Goal: Information Seeking & Learning: Learn about a topic

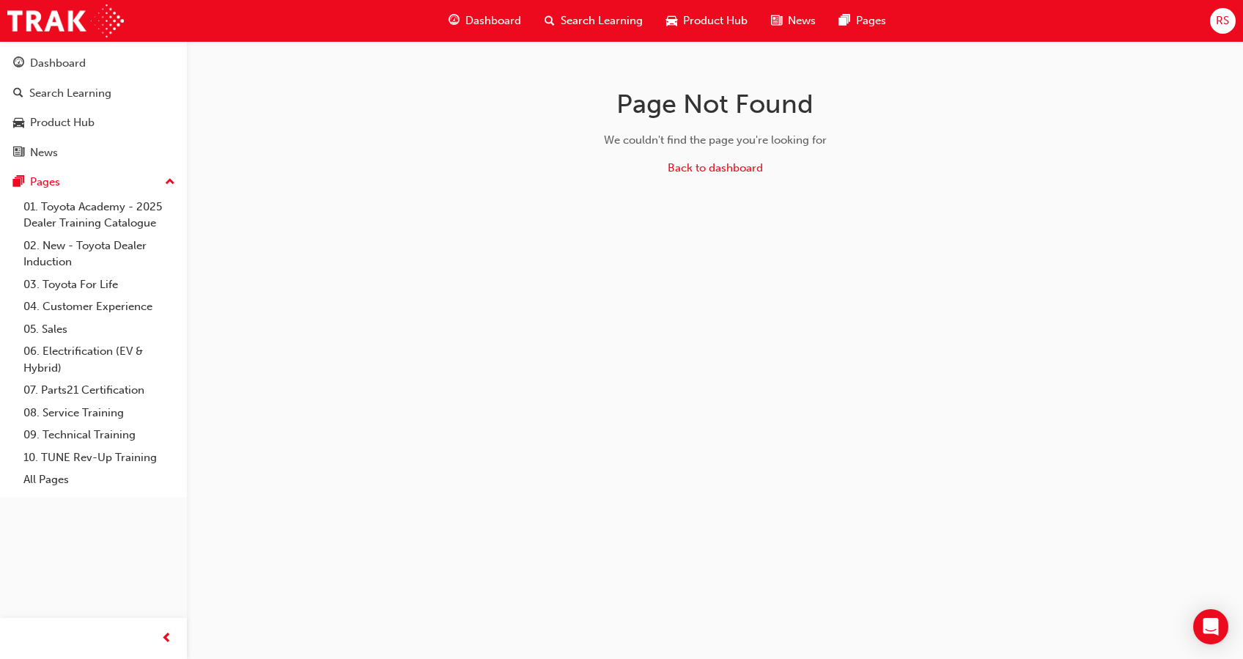
click at [567, 31] on div "Search Learning" at bounding box center [594, 21] width 122 height 30
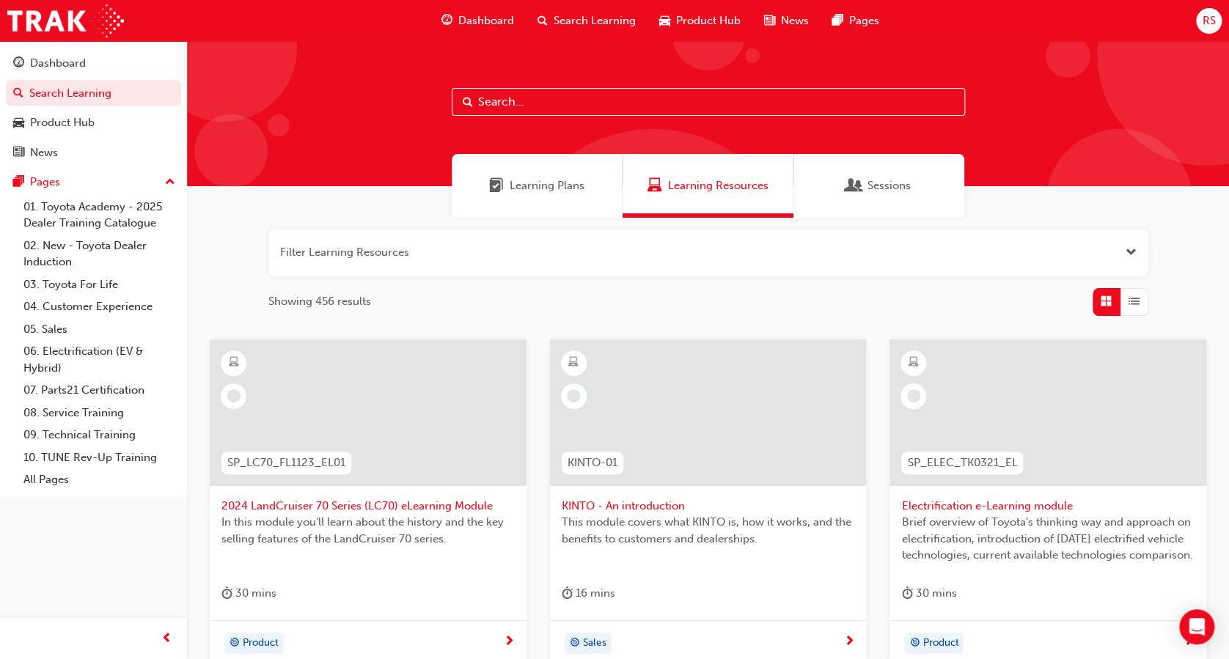
click at [542, 103] on input "text" at bounding box center [708, 102] width 513 height 28
type input "chr"
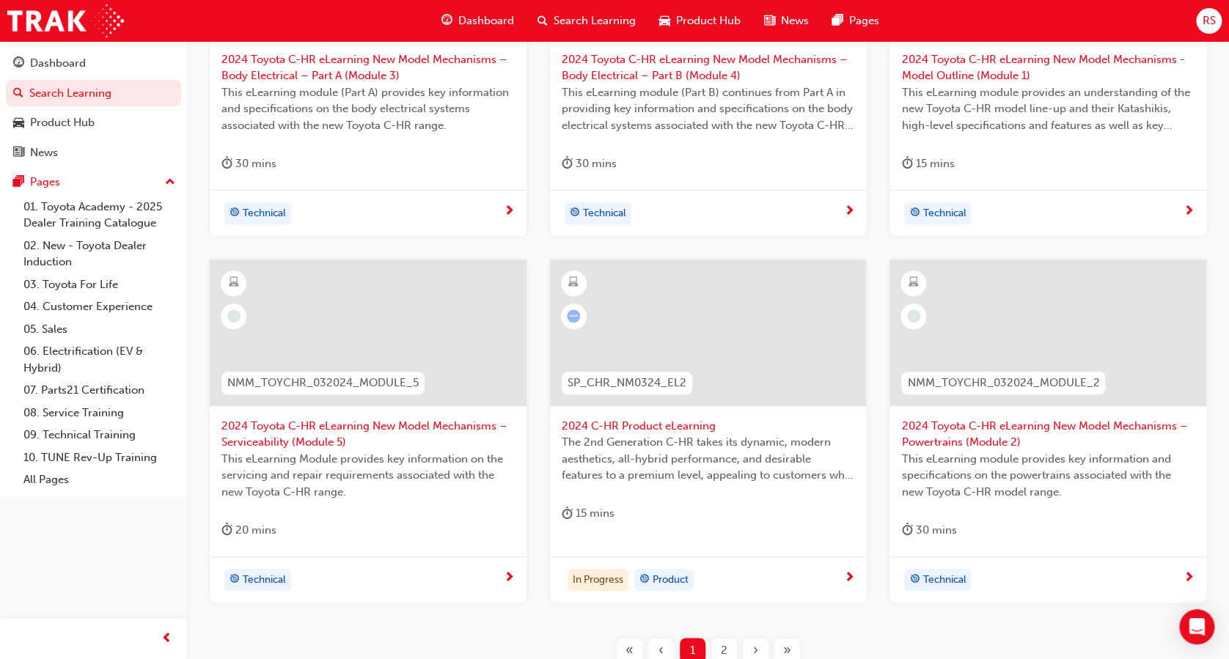
scroll to position [449, 0]
click at [625, 408] on div at bounding box center [708, 342] width 293 height 147
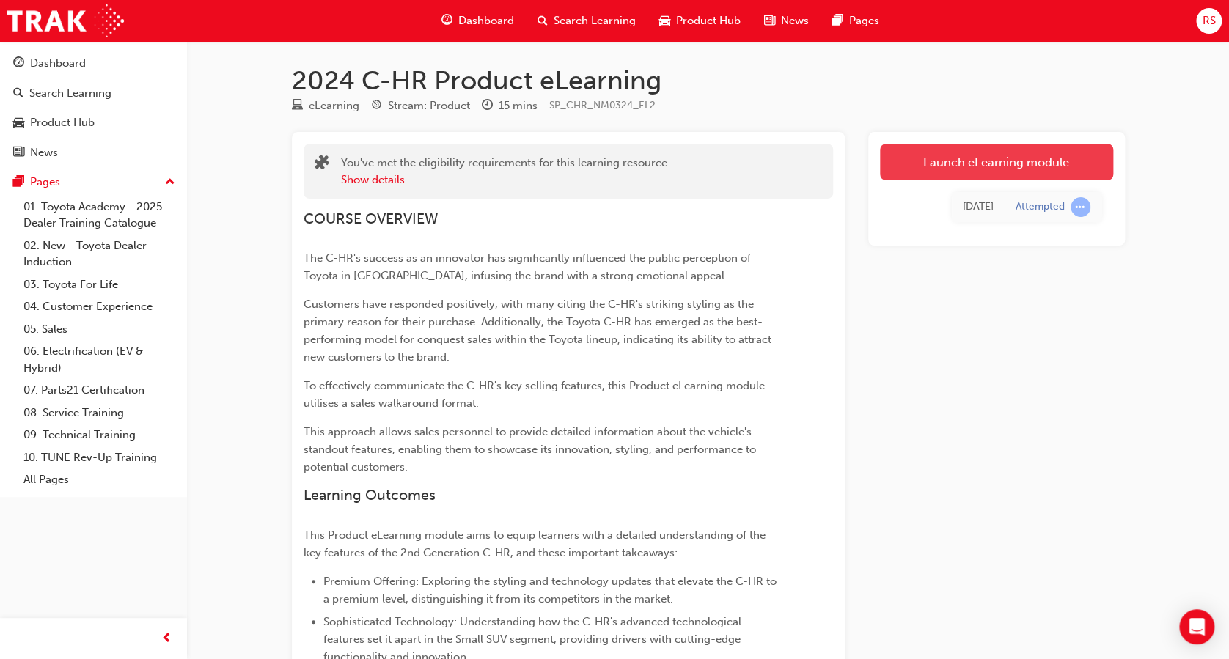
click at [986, 168] on link "Launch eLearning module" at bounding box center [996, 162] width 233 height 37
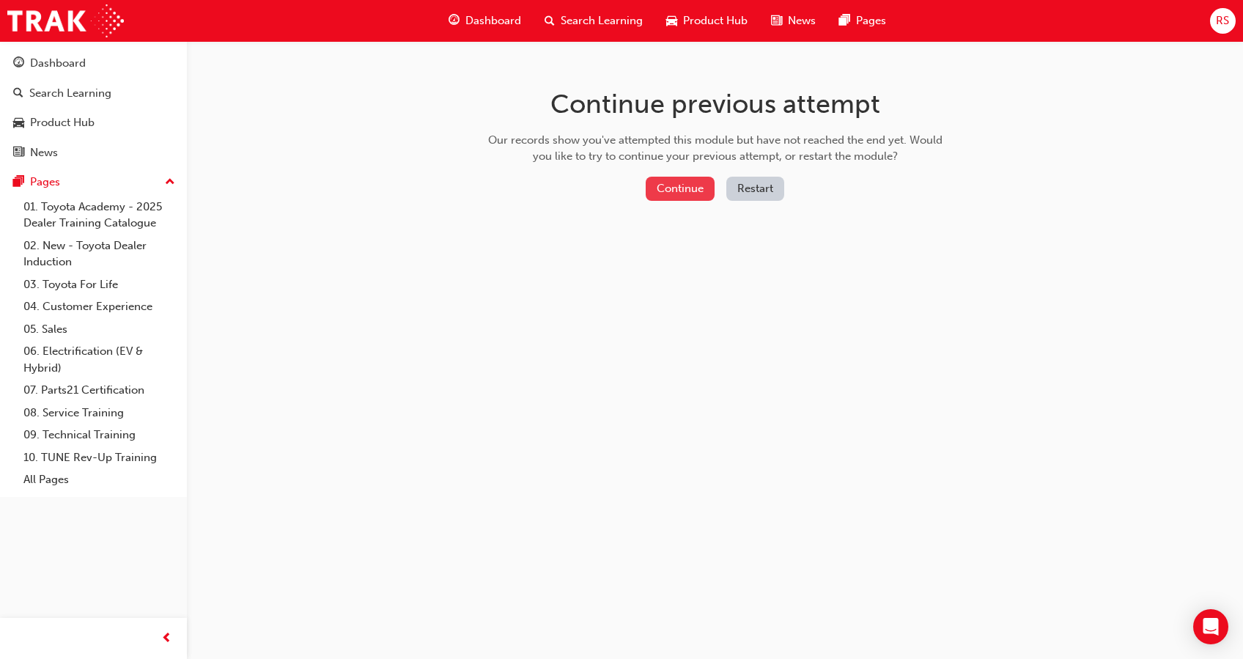
click at [686, 183] on button "Continue" at bounding box center [680, 189] width 69 height 24
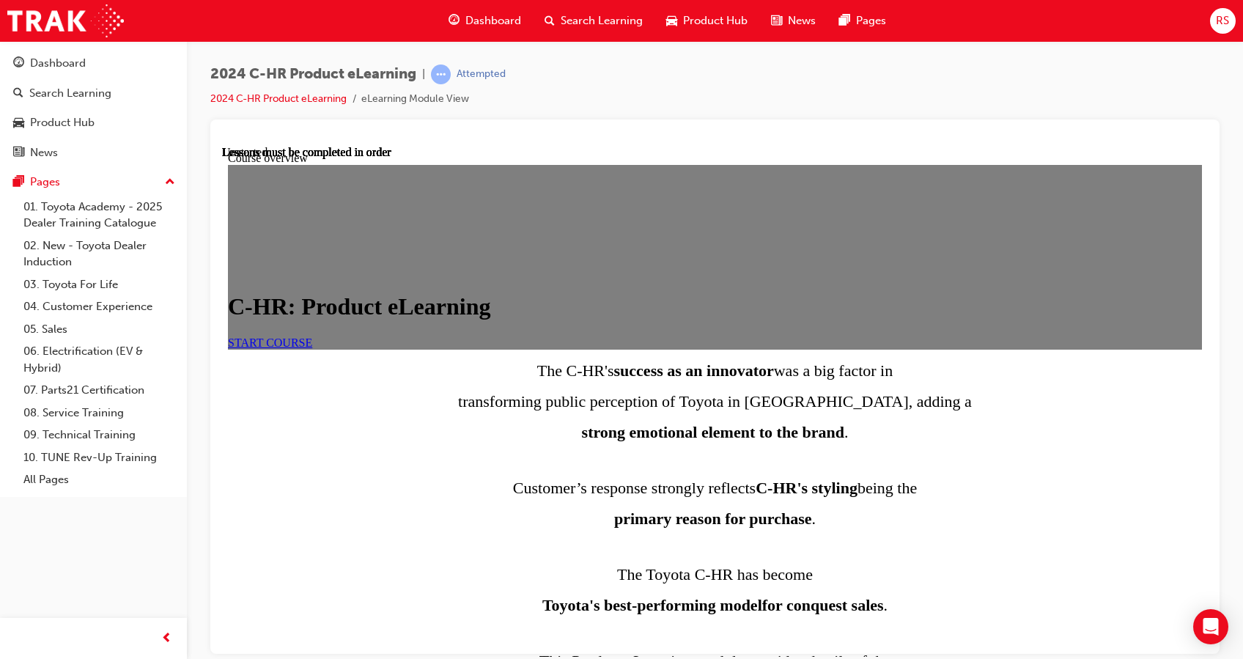
scroll to position [652, 0]
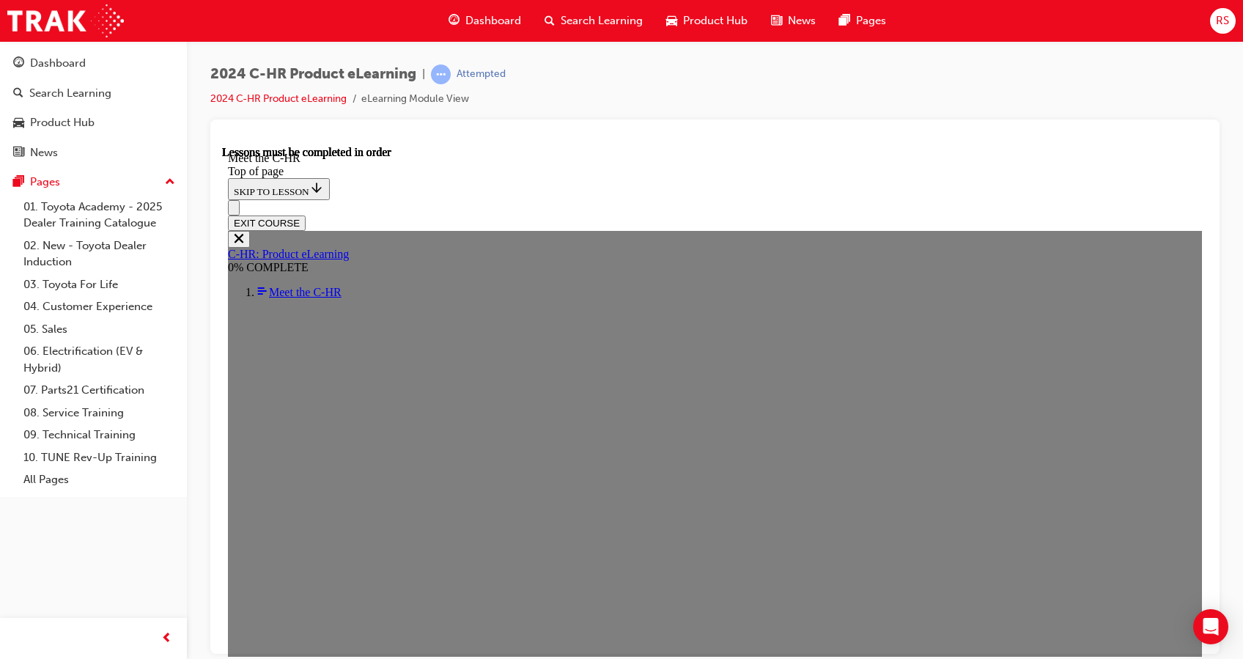
scroll to position [2138, 0]
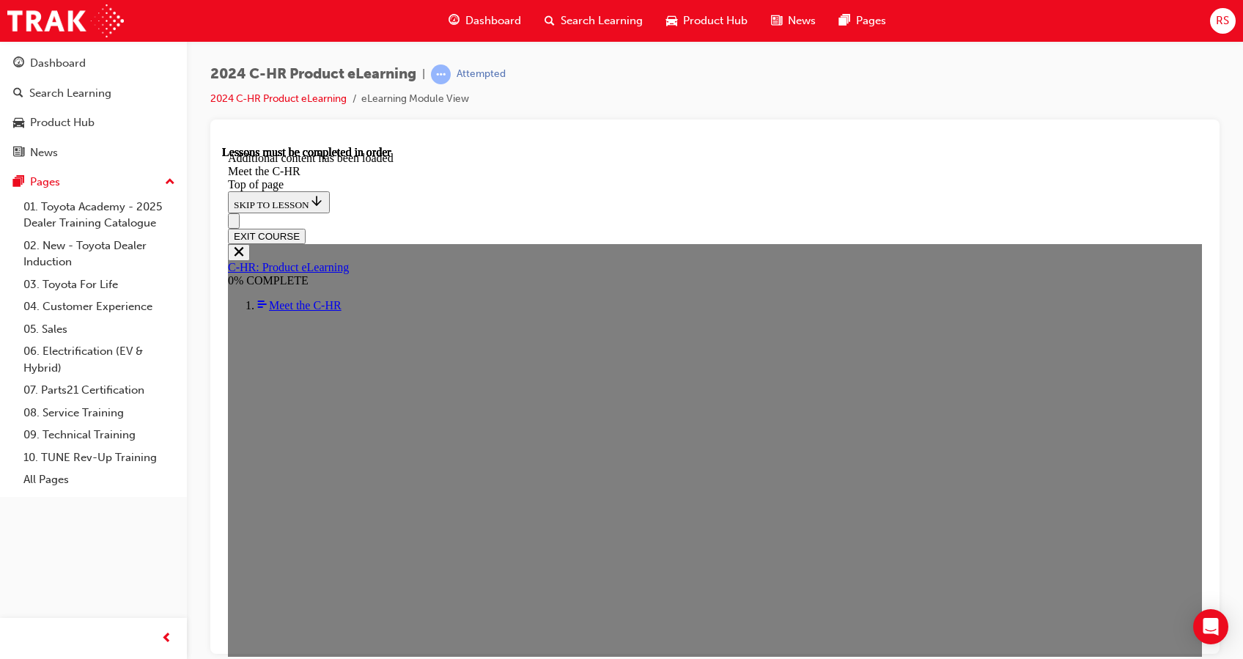
scroll to position [2508, 0]
drag, startPoint x: 369, startPoint y: 338, endPoint x: 691, endPoint y: 561, distance: 391.4
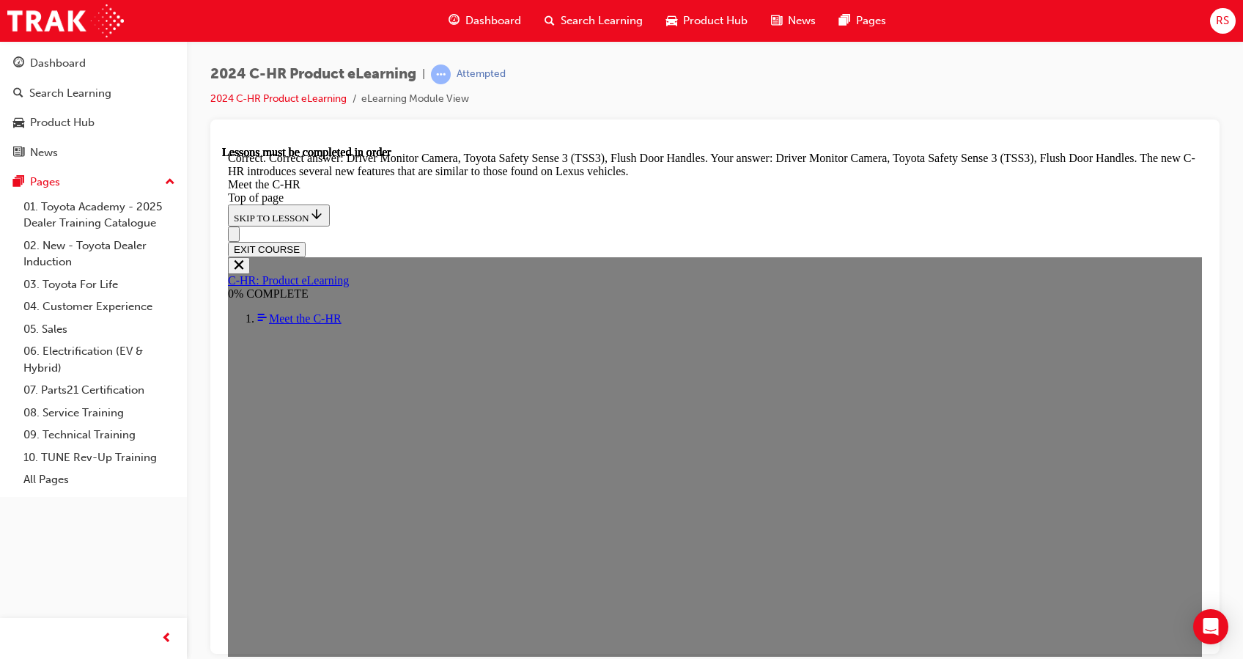
scroll to position [4617, 0]
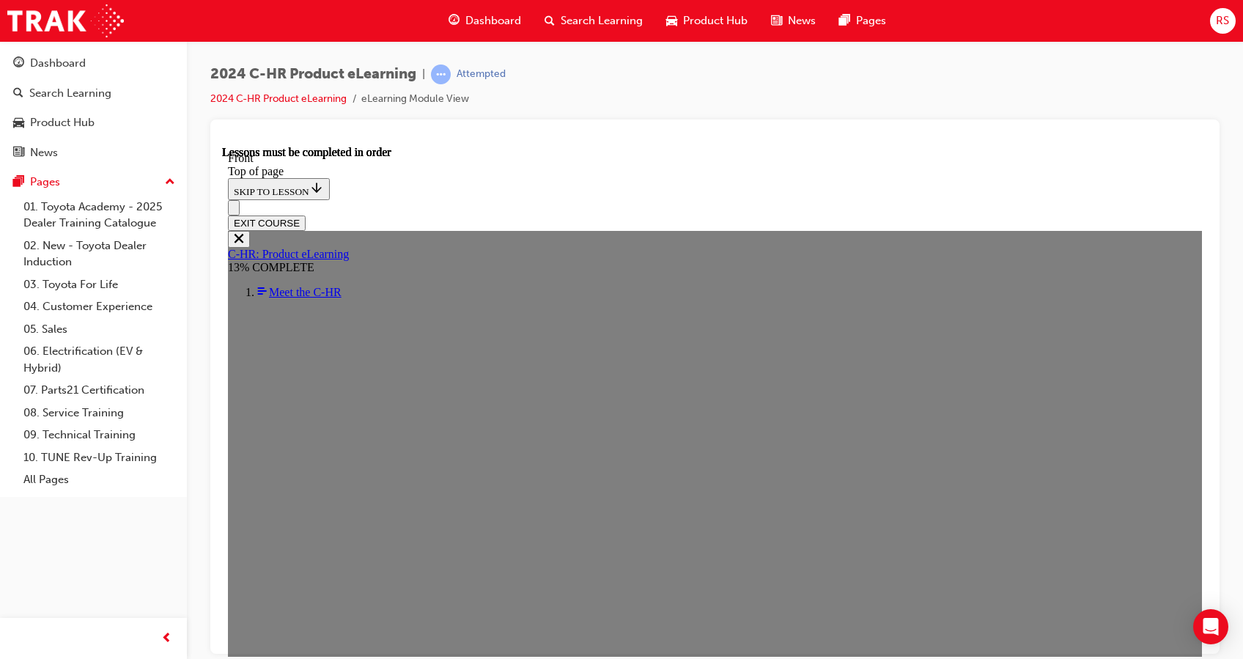
scroll to position [460, 0]
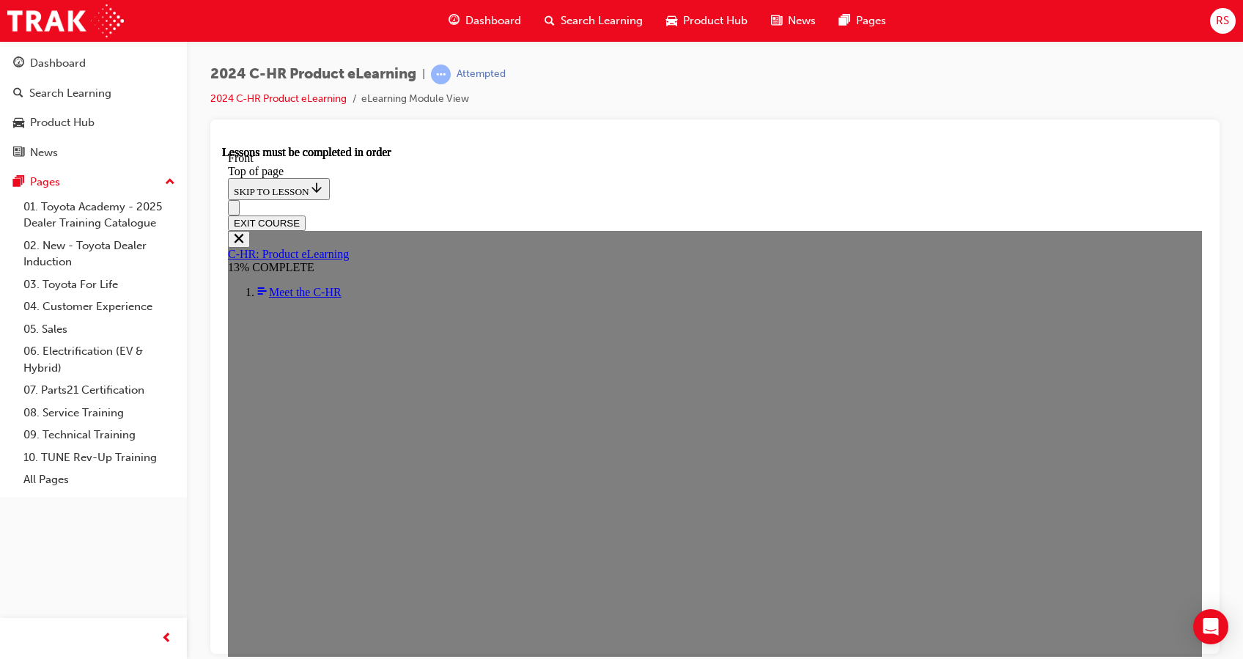
scroll to position [182, 0]
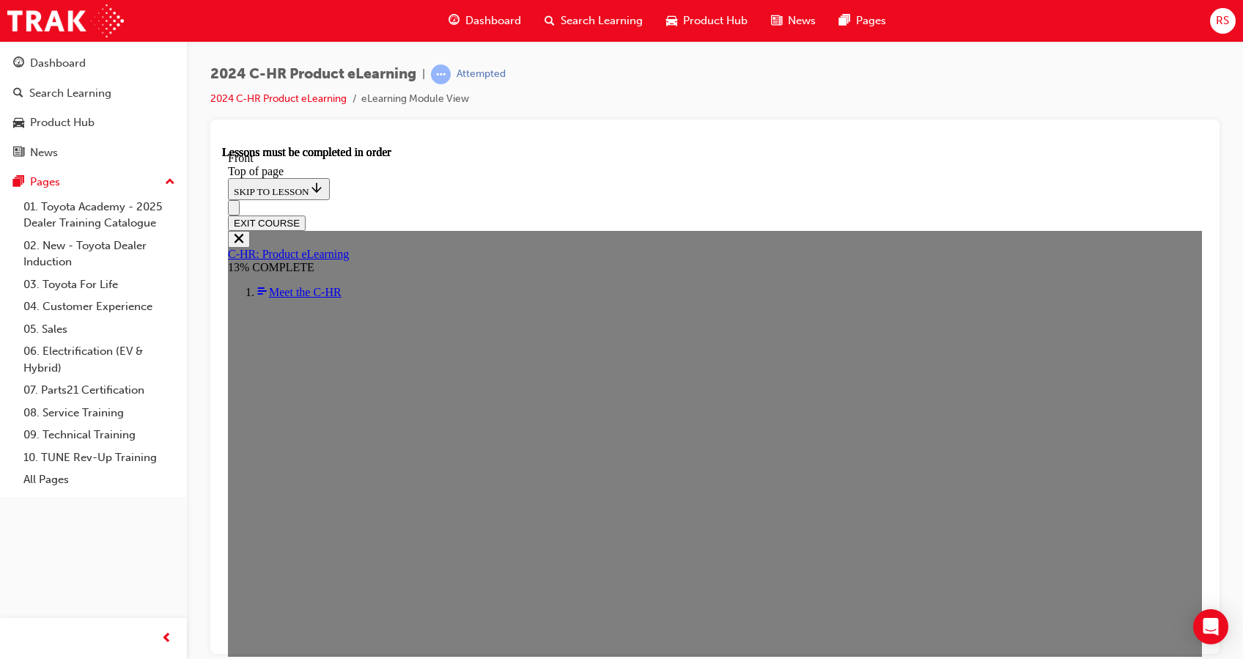
scroll to position [739, 0]
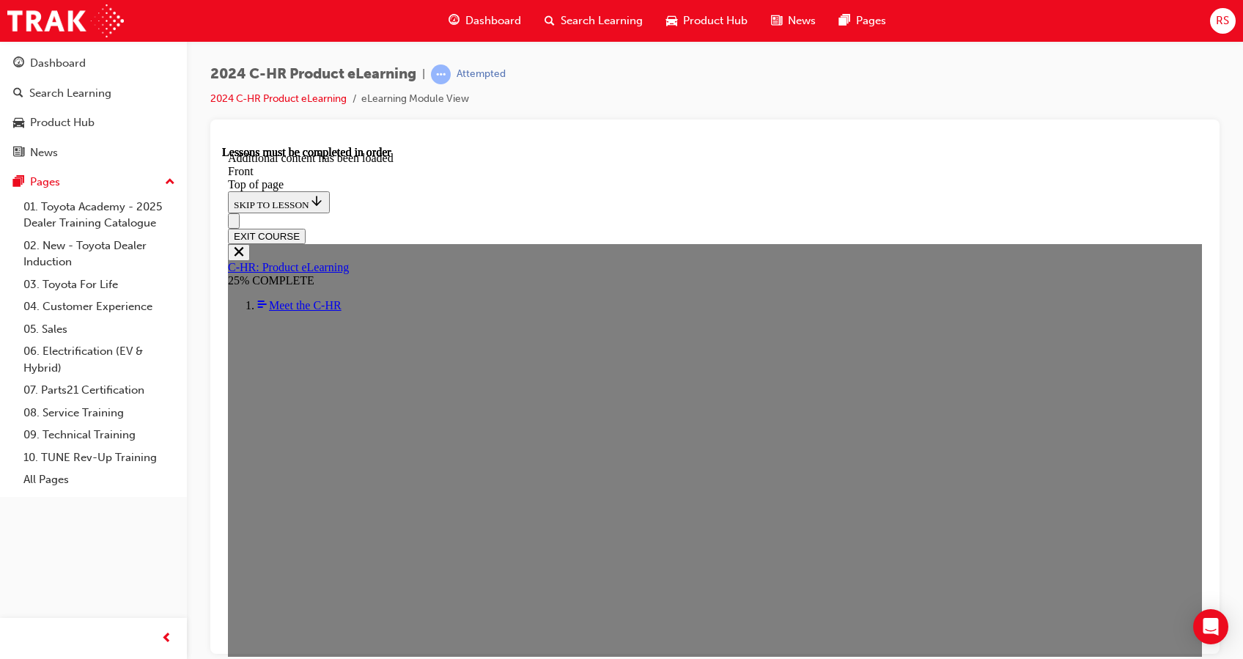
scroll to position [1372, 0]
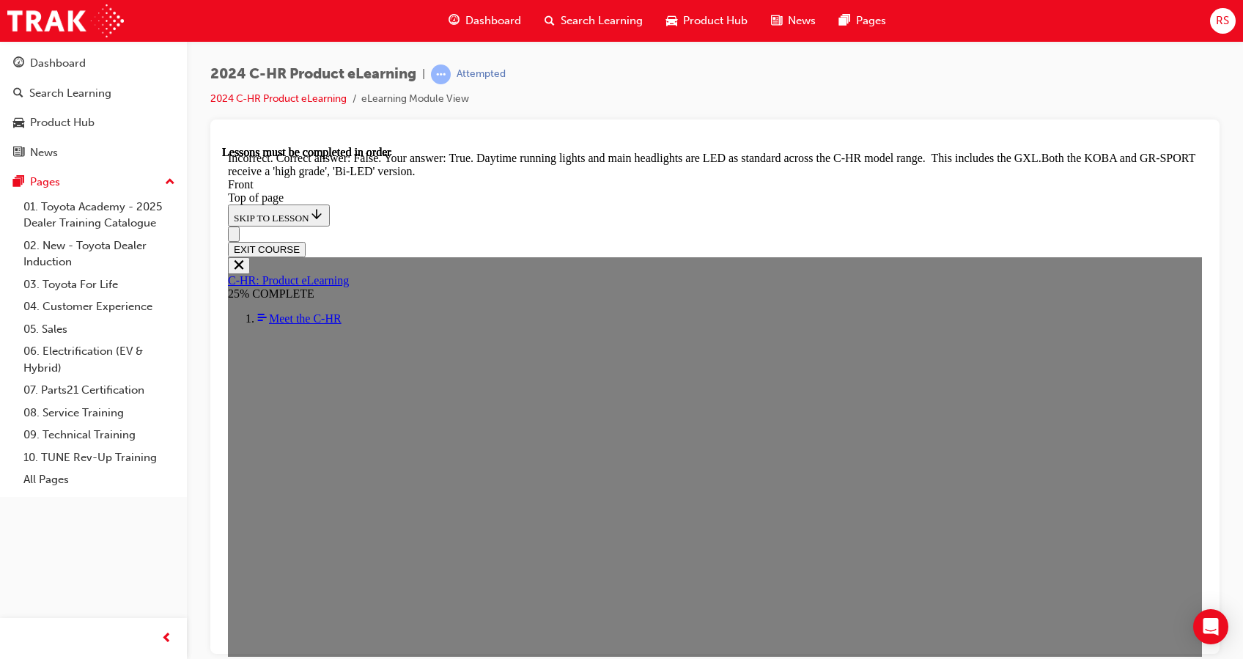
scroll to position [1691, 0]
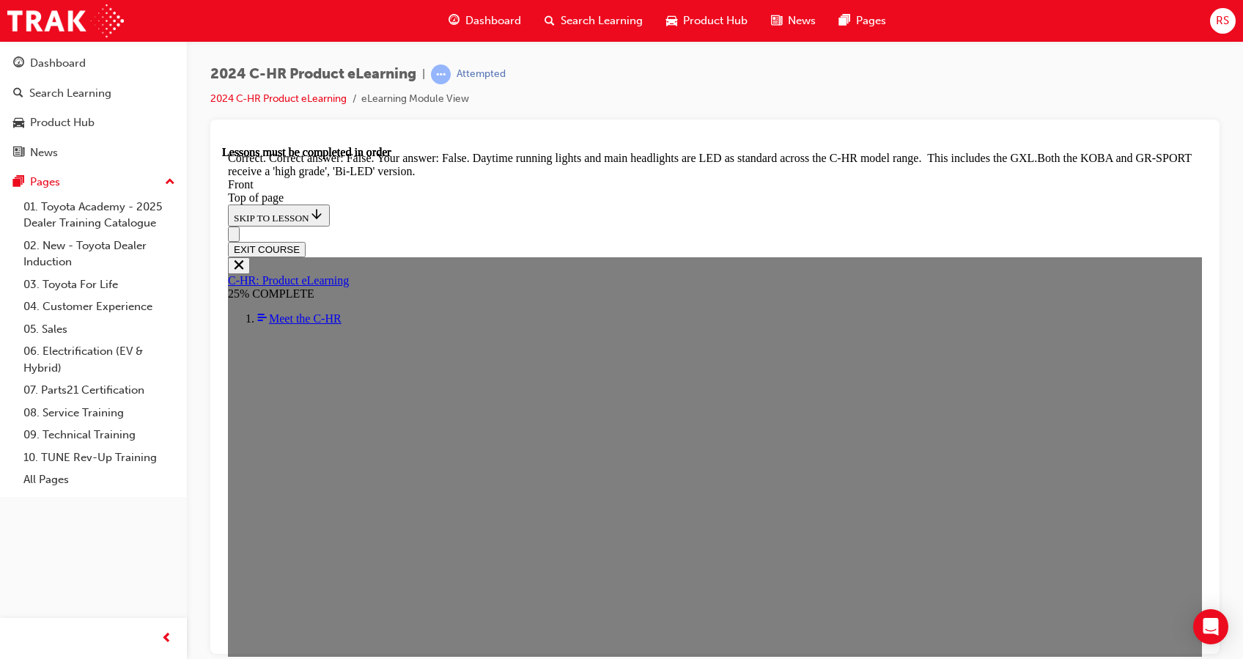
scroll to position [1691, 0]
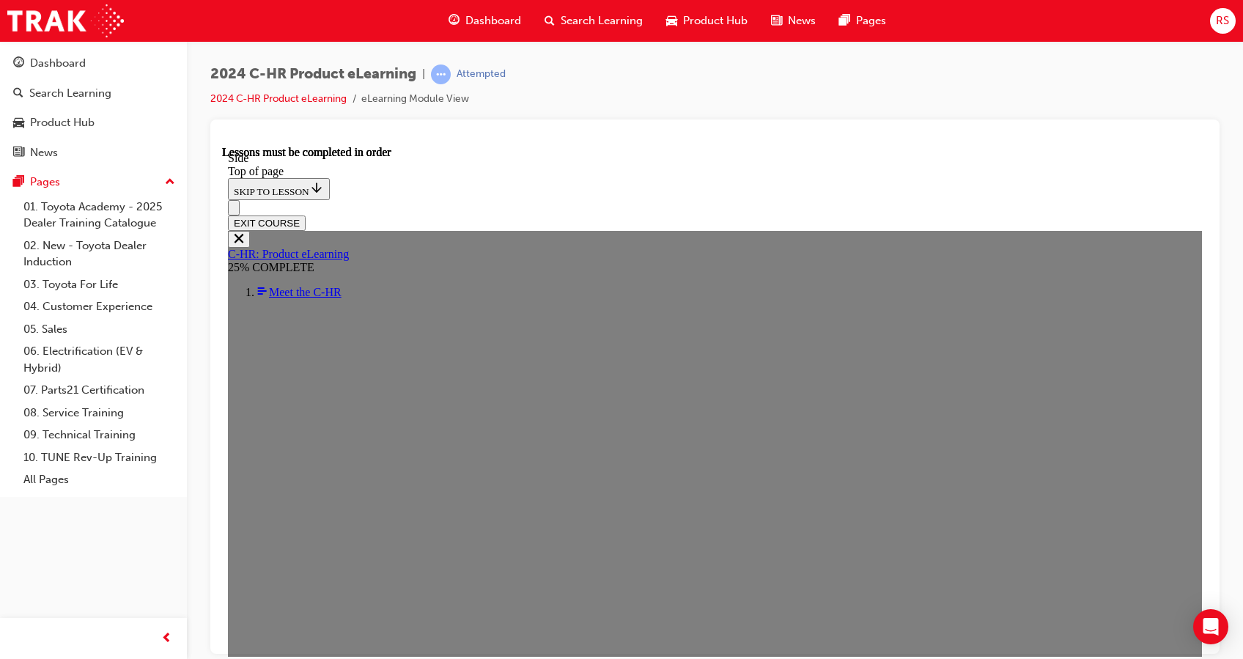
scroll to position [320, 0]
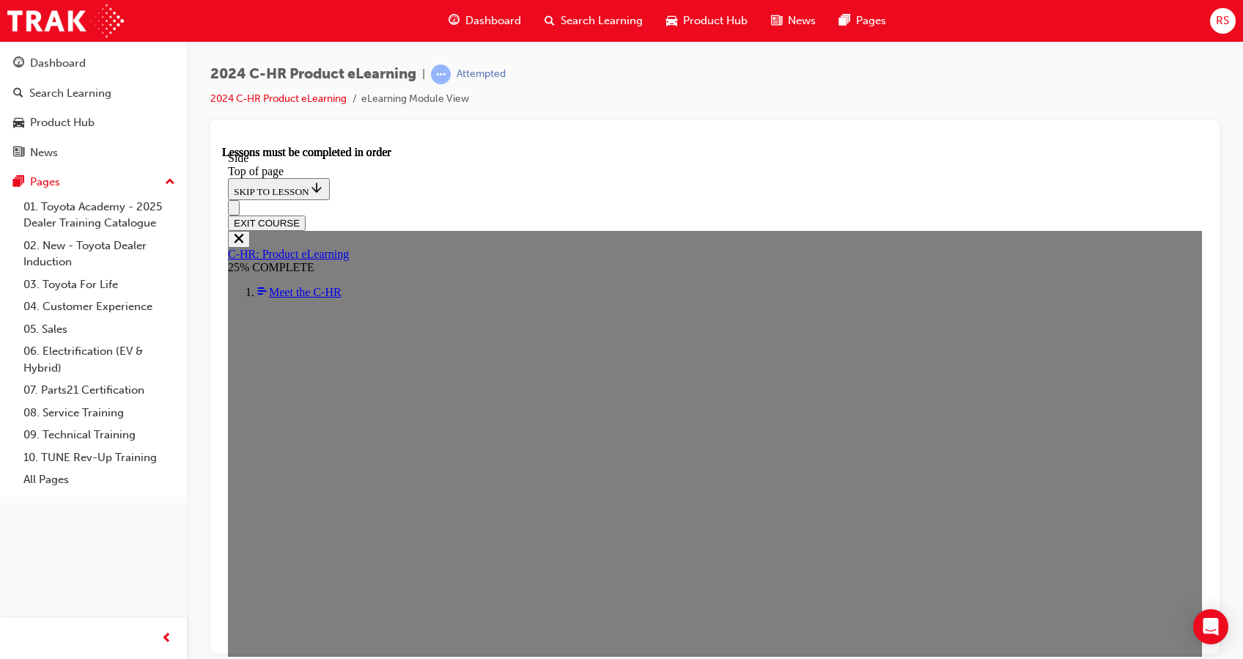
scroll to position [134, 0]
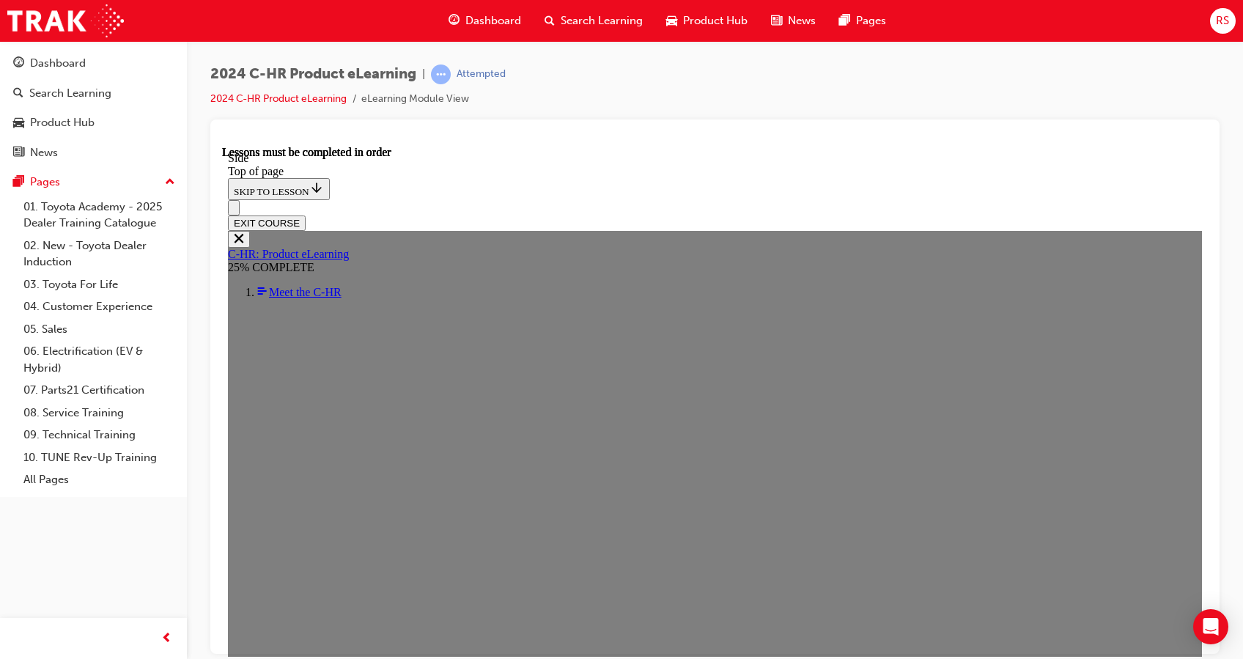
scroll to position [257, 0]
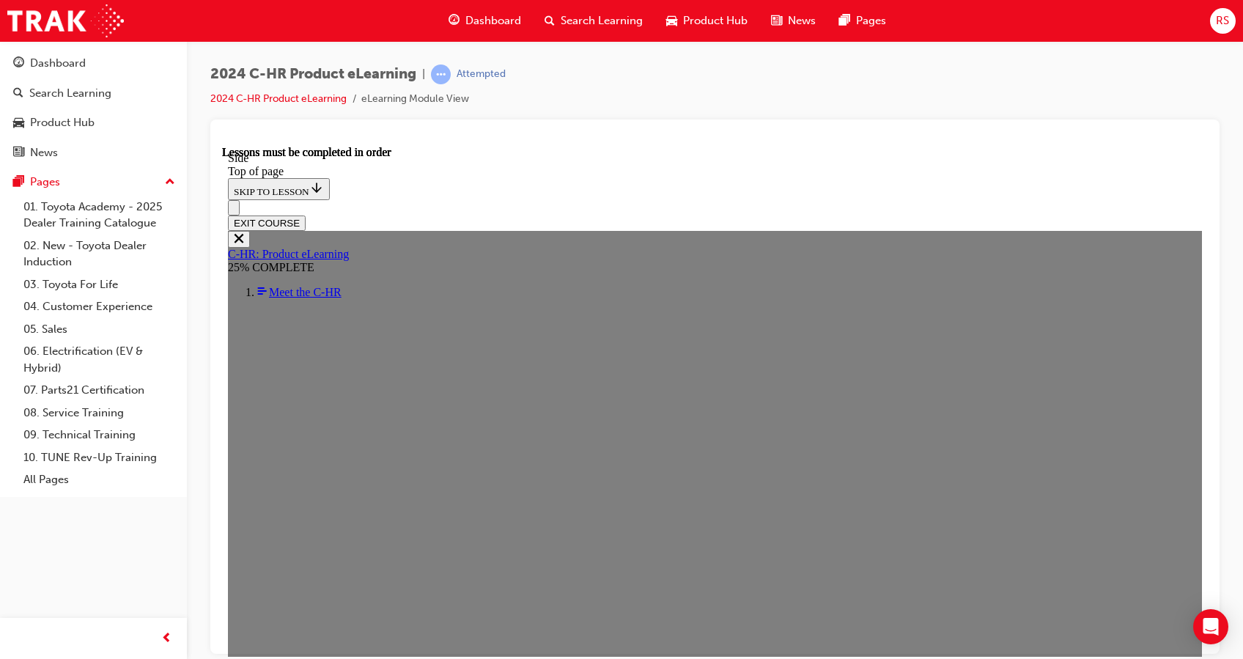
scroll to position [106, 0]
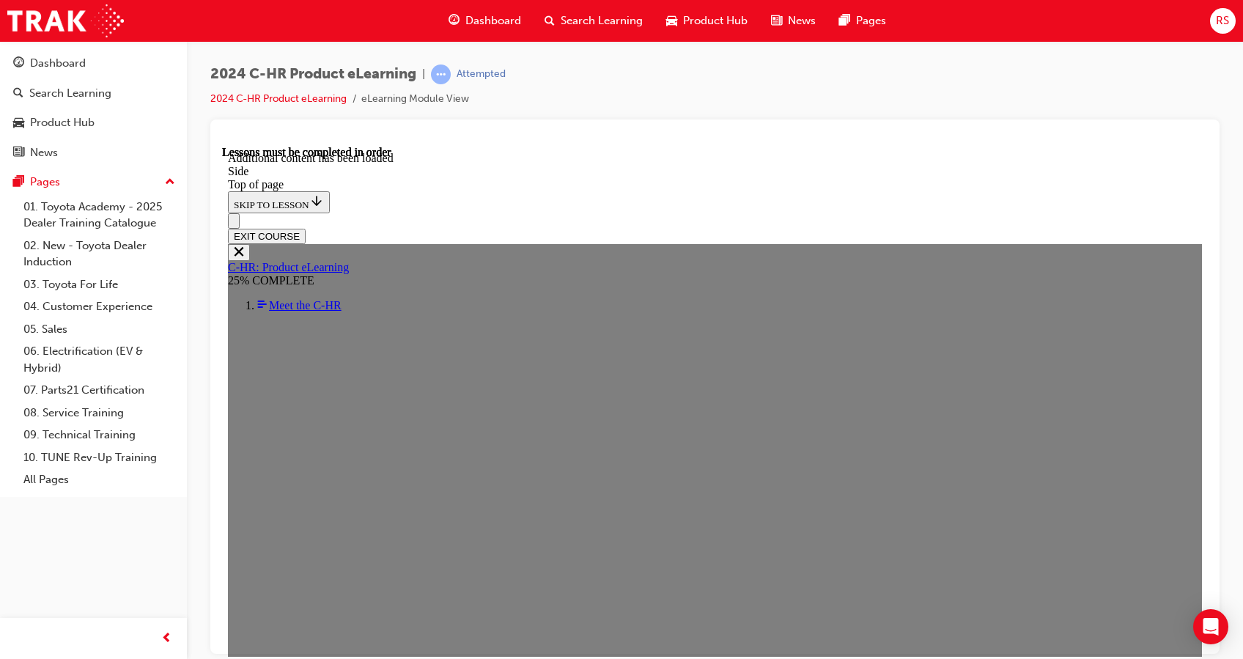
scroll to position [946, 0]
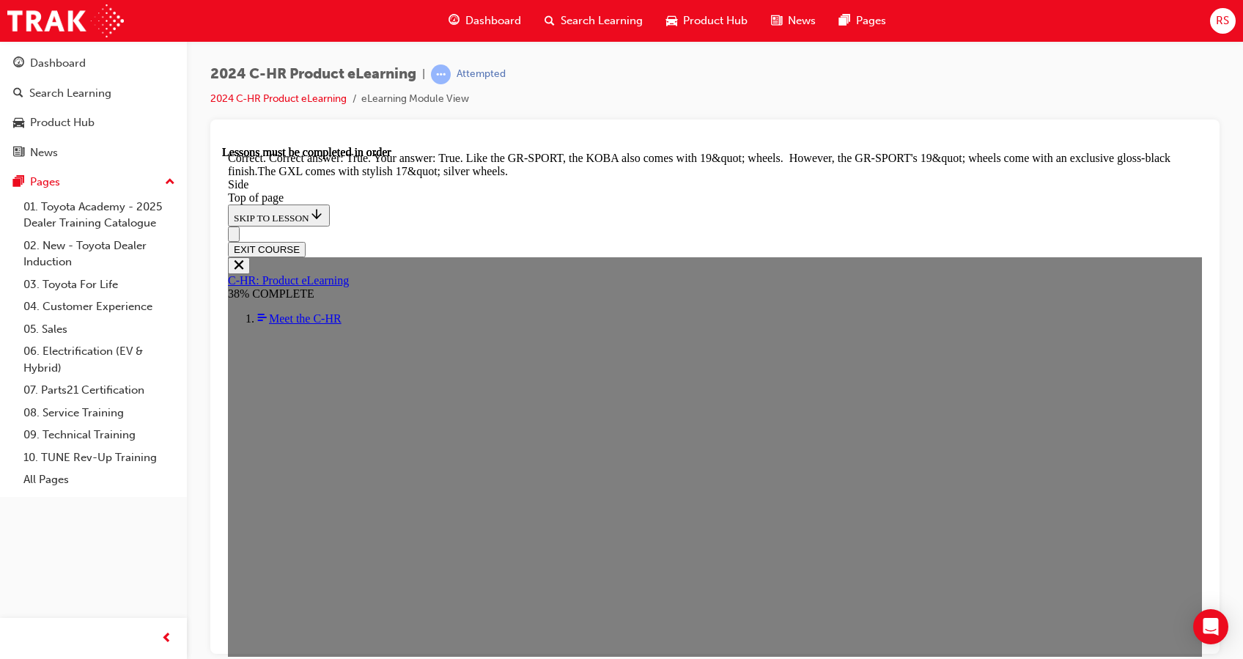
scroll to position [1773, 0]
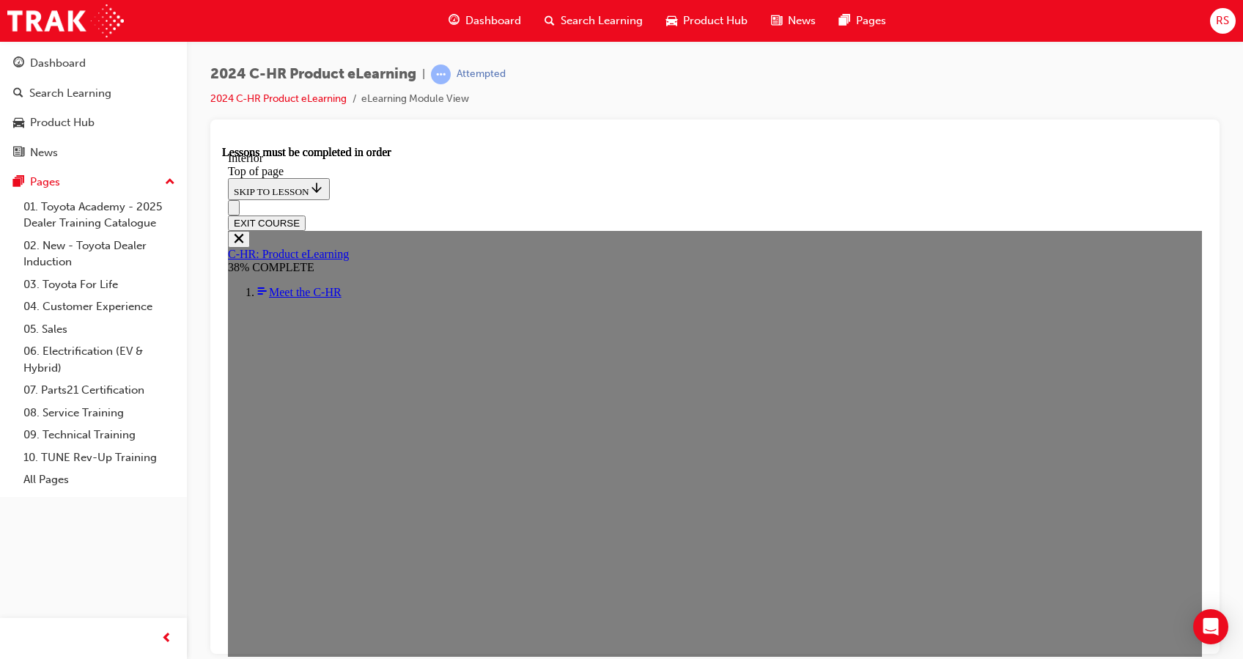
scroll to position [407, 0]
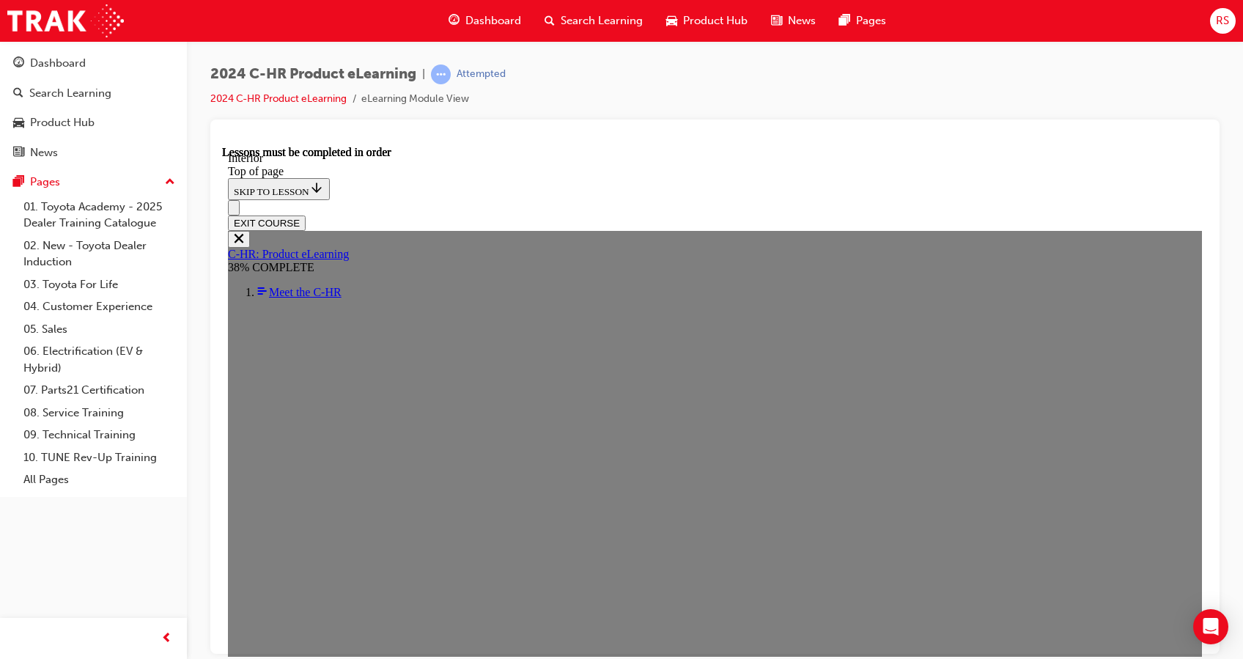
scroll to position [181, 0]
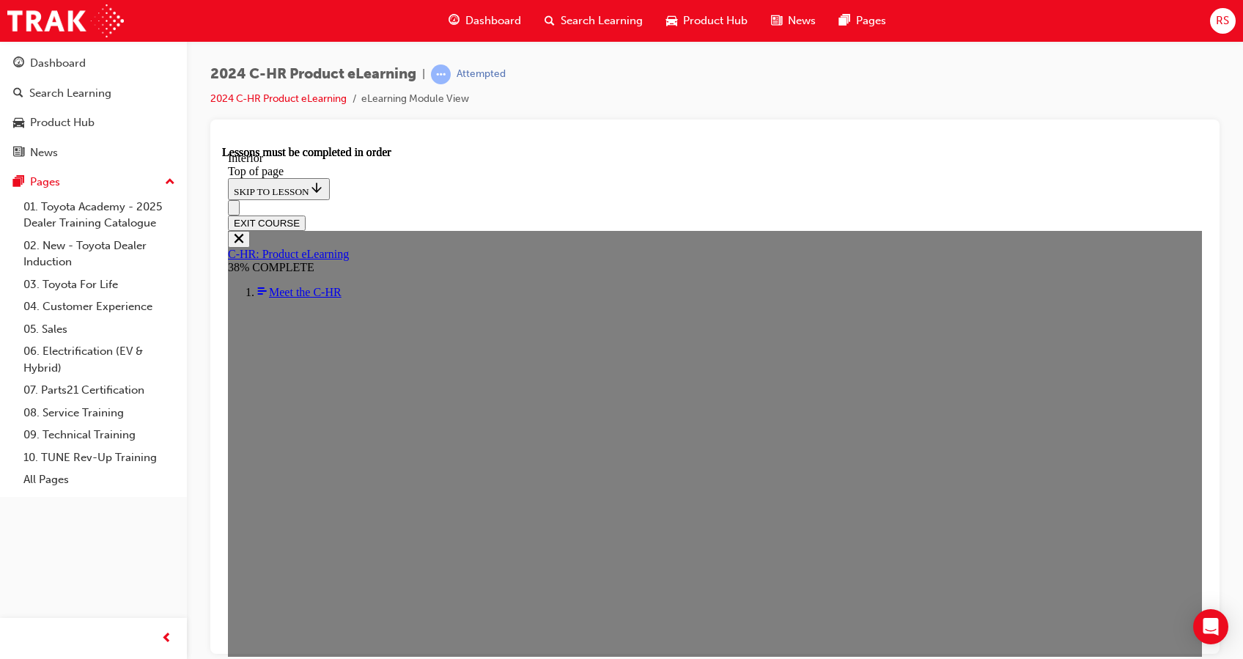
click at [872, 658] on html "Your version of Internet Explorer is outdated and not supported. Please upgrade…" at bounding box center [621, 329] width 1243 height 659
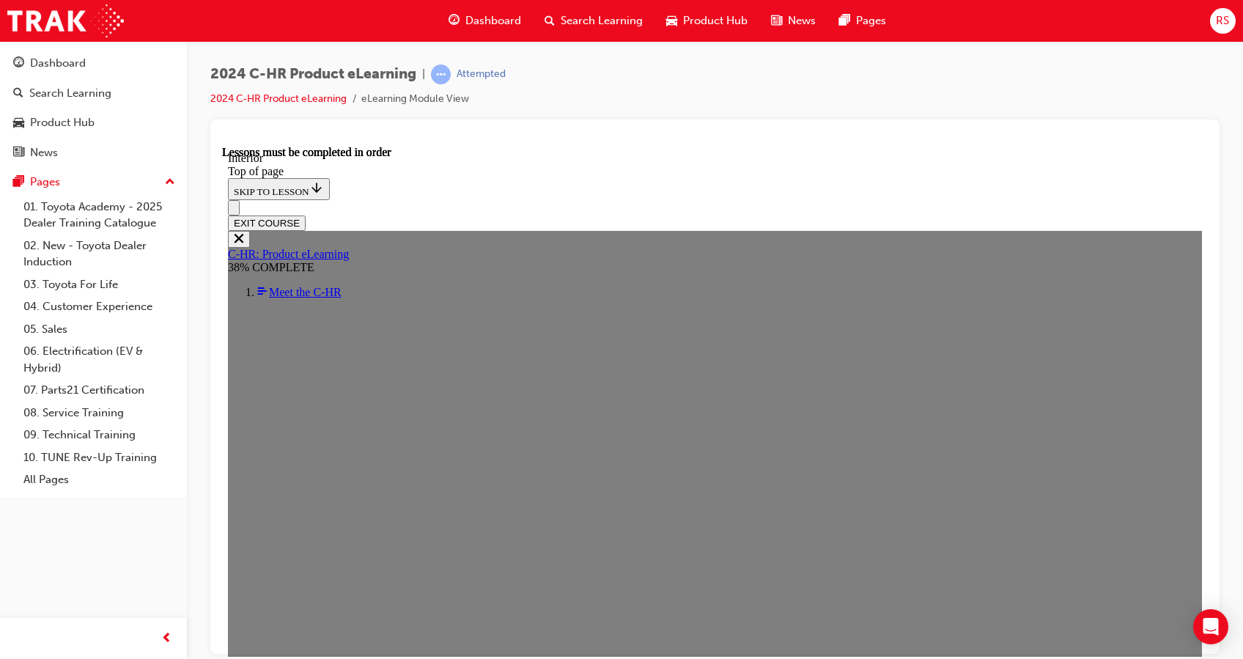
scroll to position [312, 0]
drag, startPoint x: 405, startPoint y: 389, endPoint x: 677, endPoint y: 387, distance: 271.2
drag, startPoint x: 677, startPoint y: 387, endPoint x: 746, endPoint y: 408, distance: 72.1
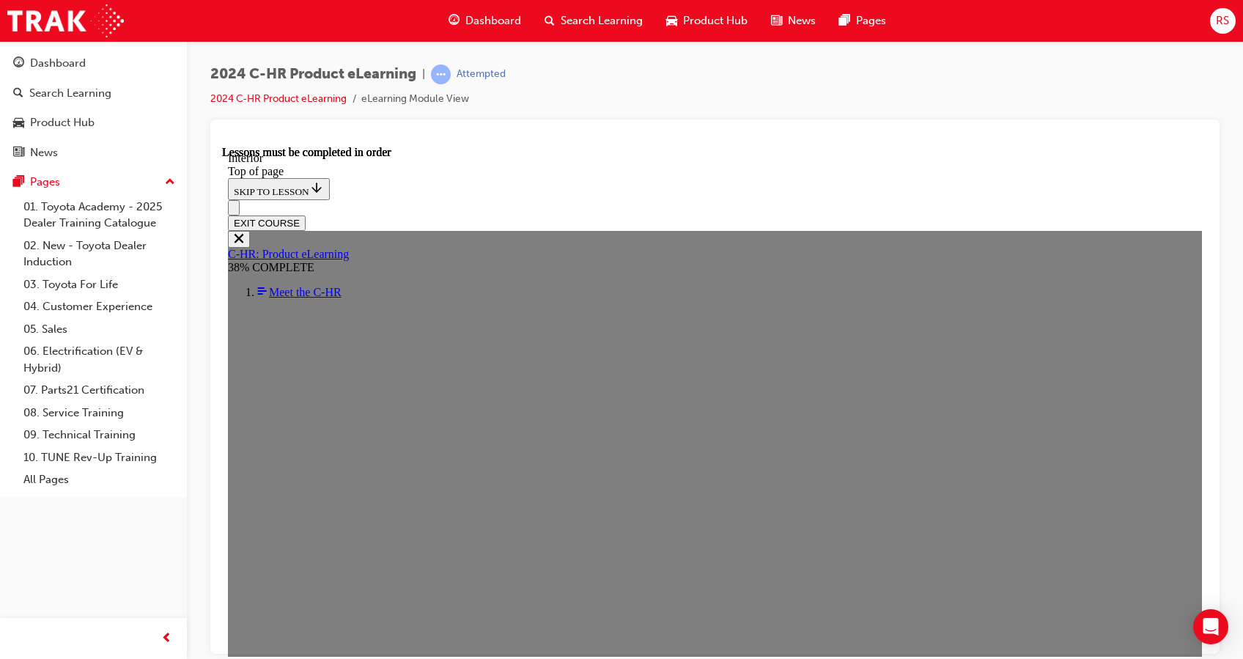
scroll to position [139, 0]
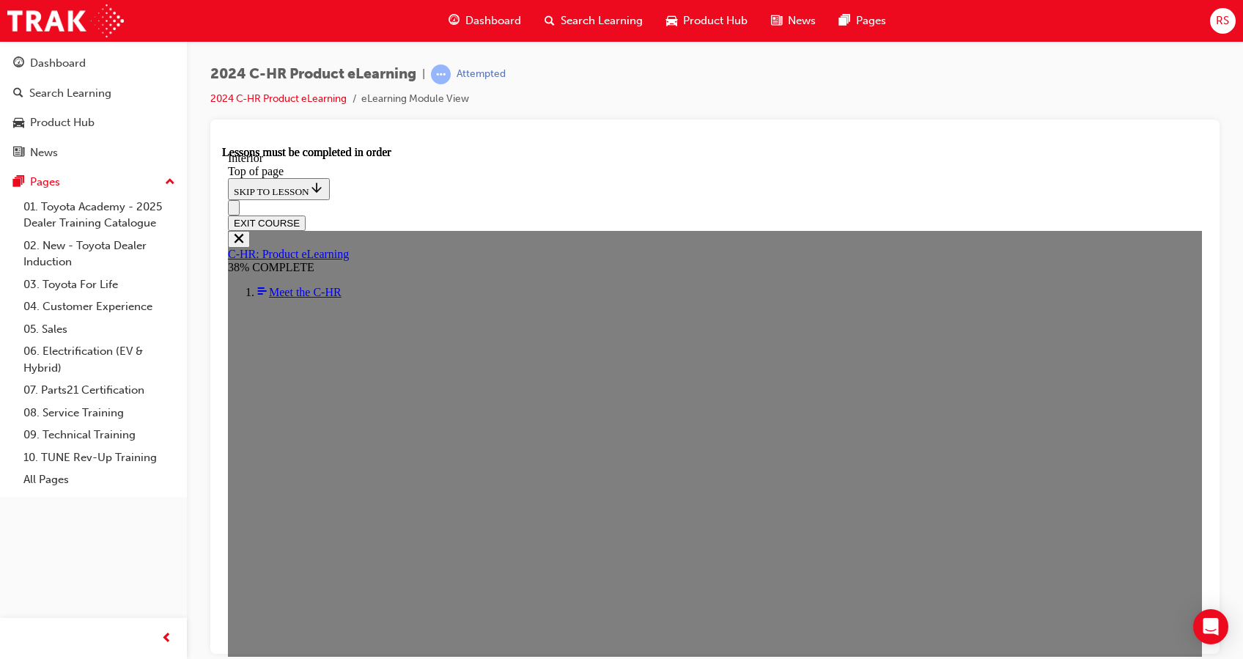
scroll to position [669, 0]
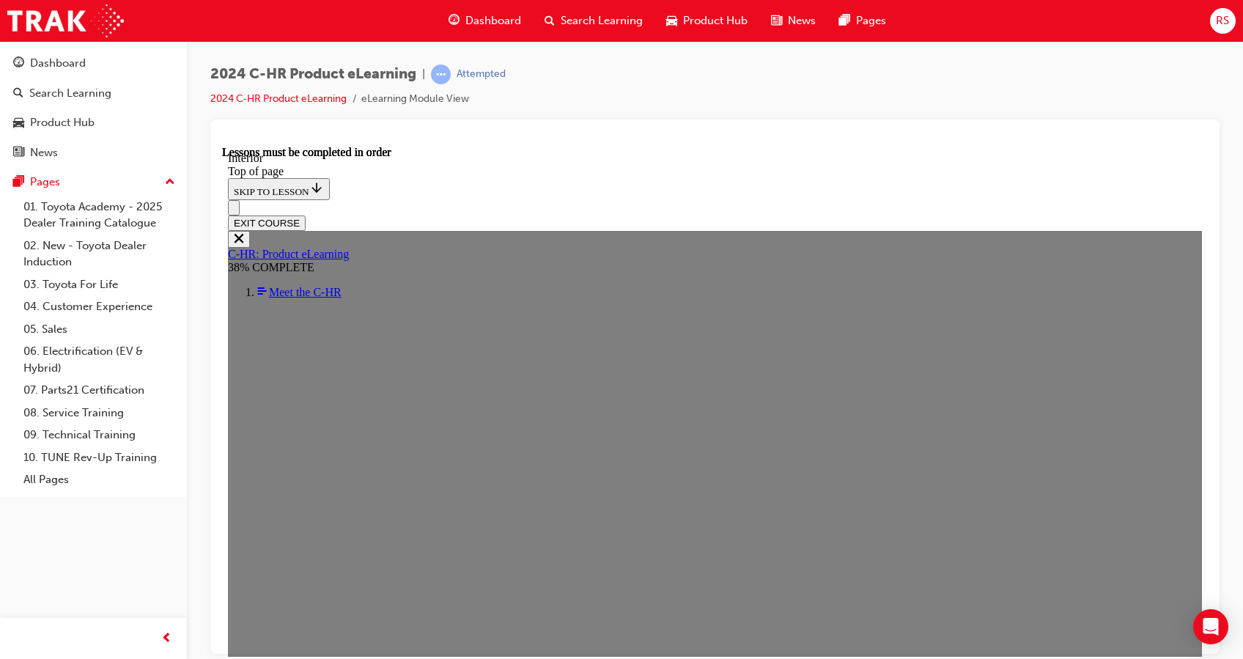
scroll to position [933, 0]
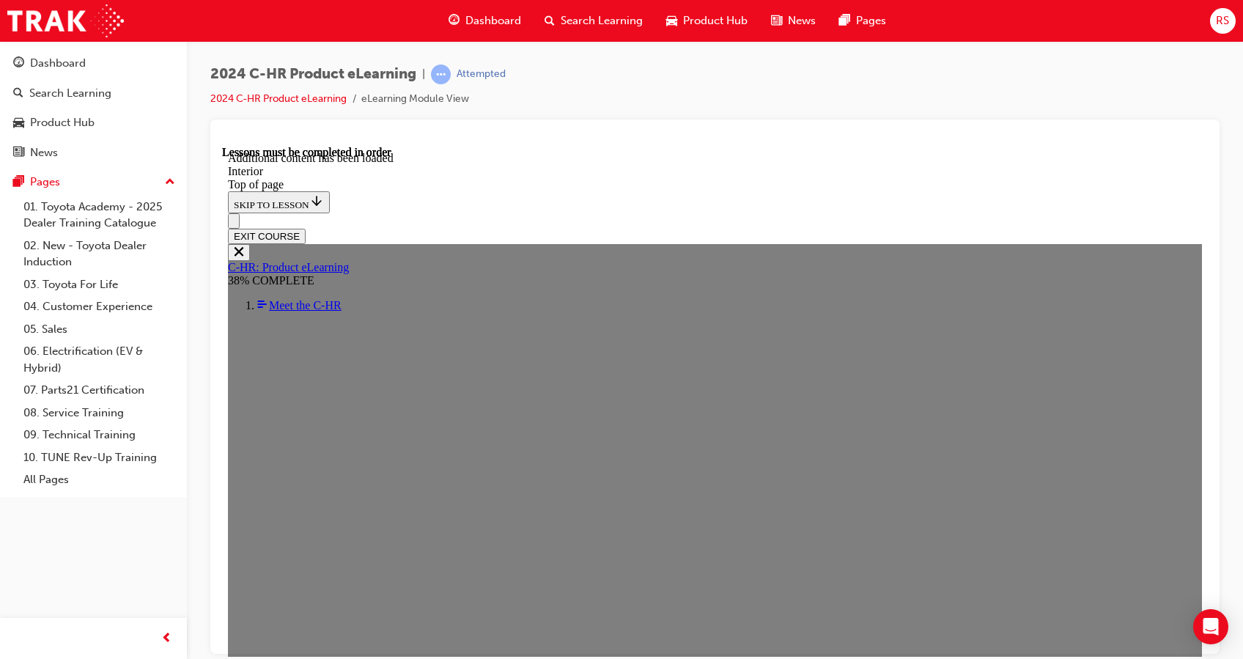
scroll to position [1540, 0]
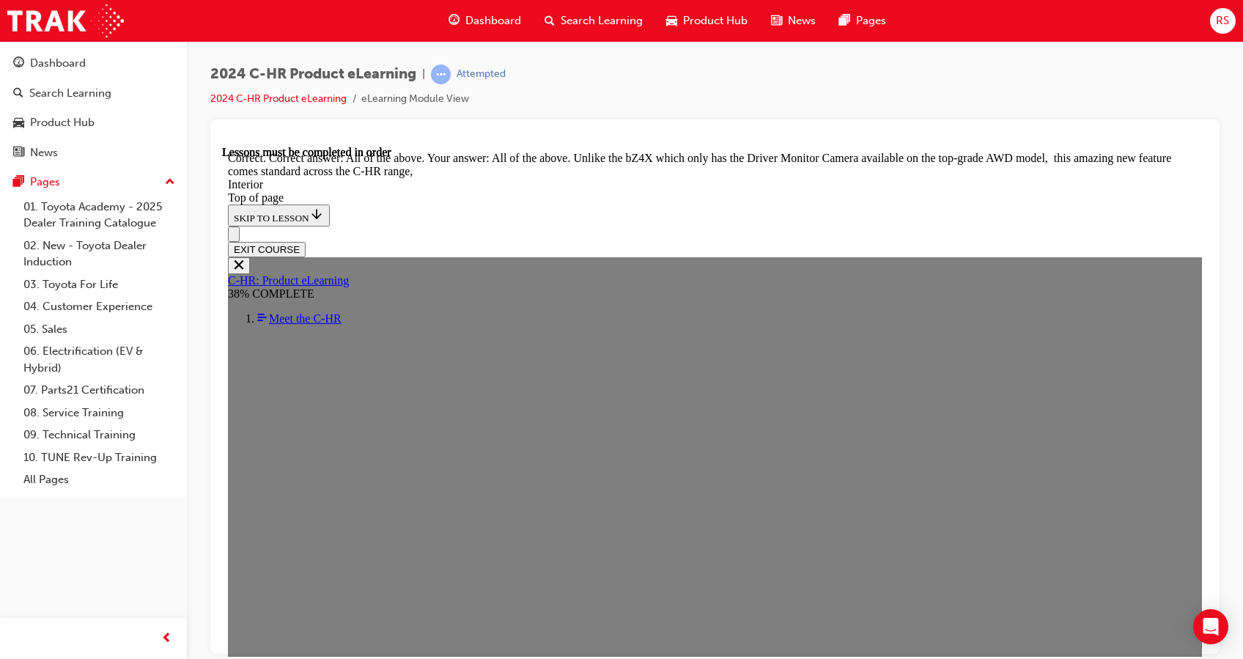
scroll to position [2286, 0]
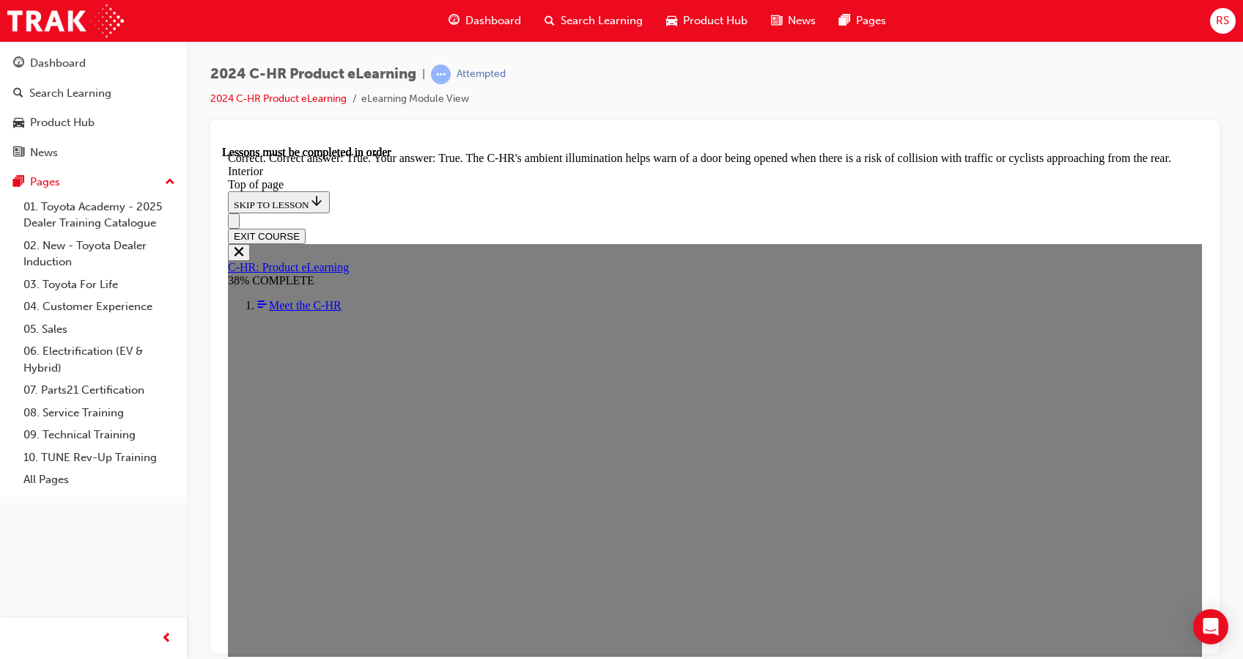
scroll to position [2602, 0]
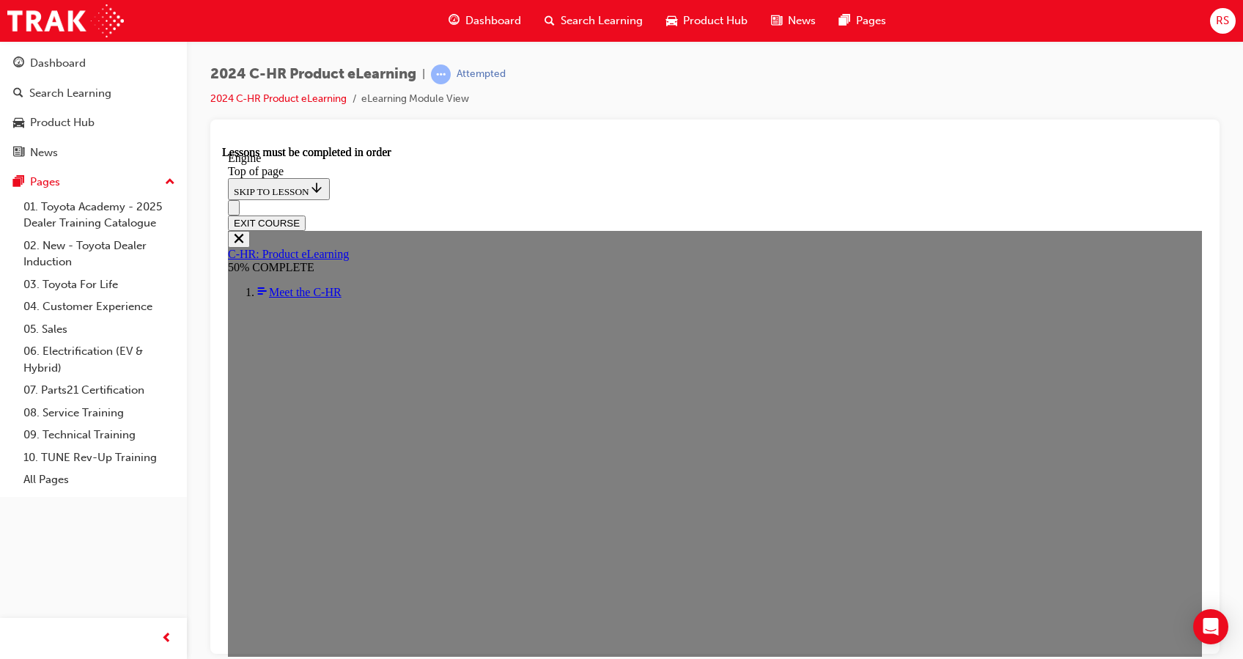
scroll to position [930, 0]
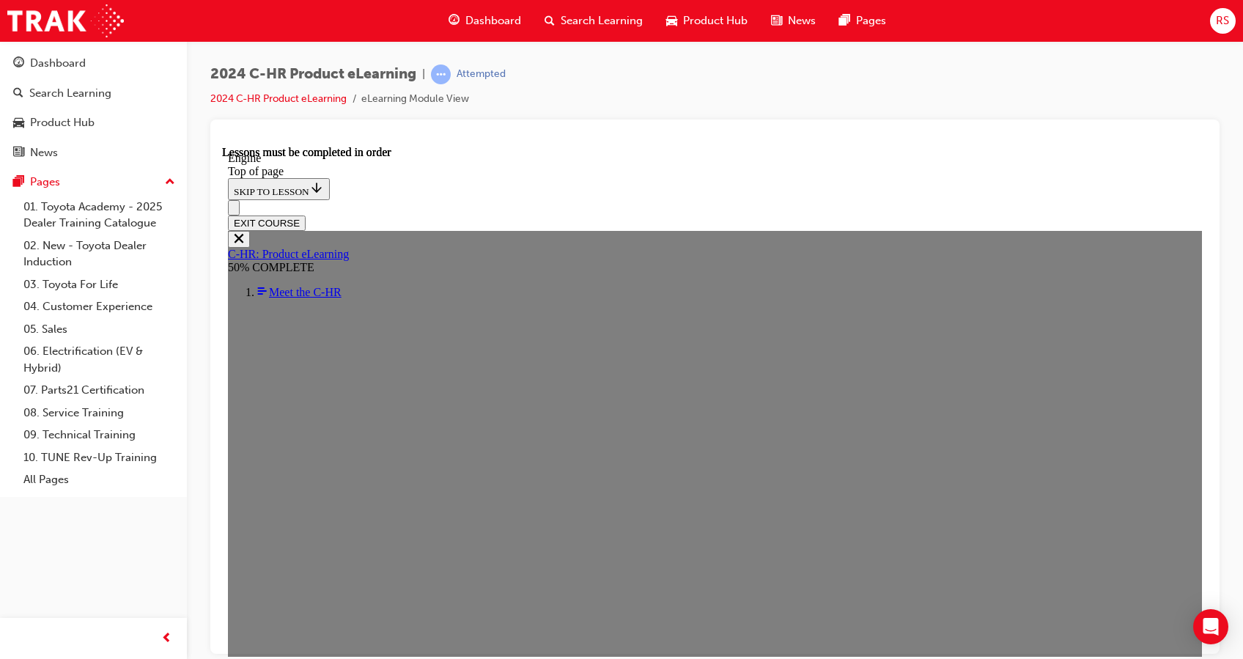
scroll to position [1050, 0]
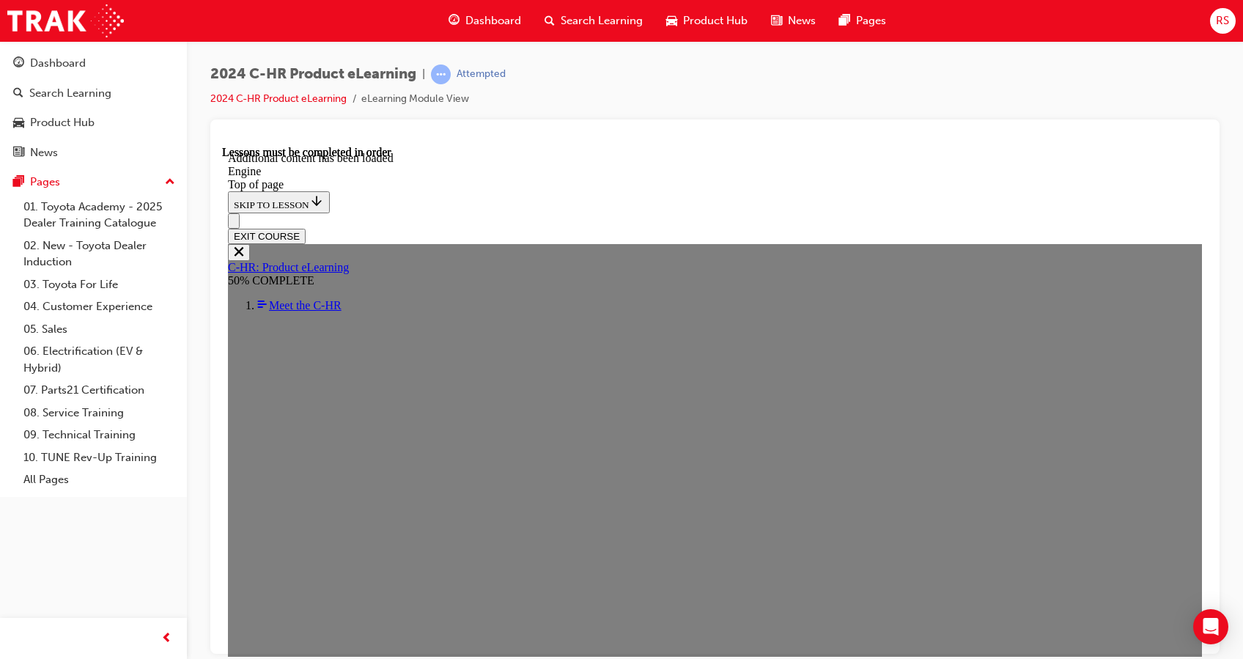
scroll to position [2022, 0]
drag, startPoint x: 479, startPoint y: 301, endPoint x: 1008, endPoint y: 330, distance: 530.1
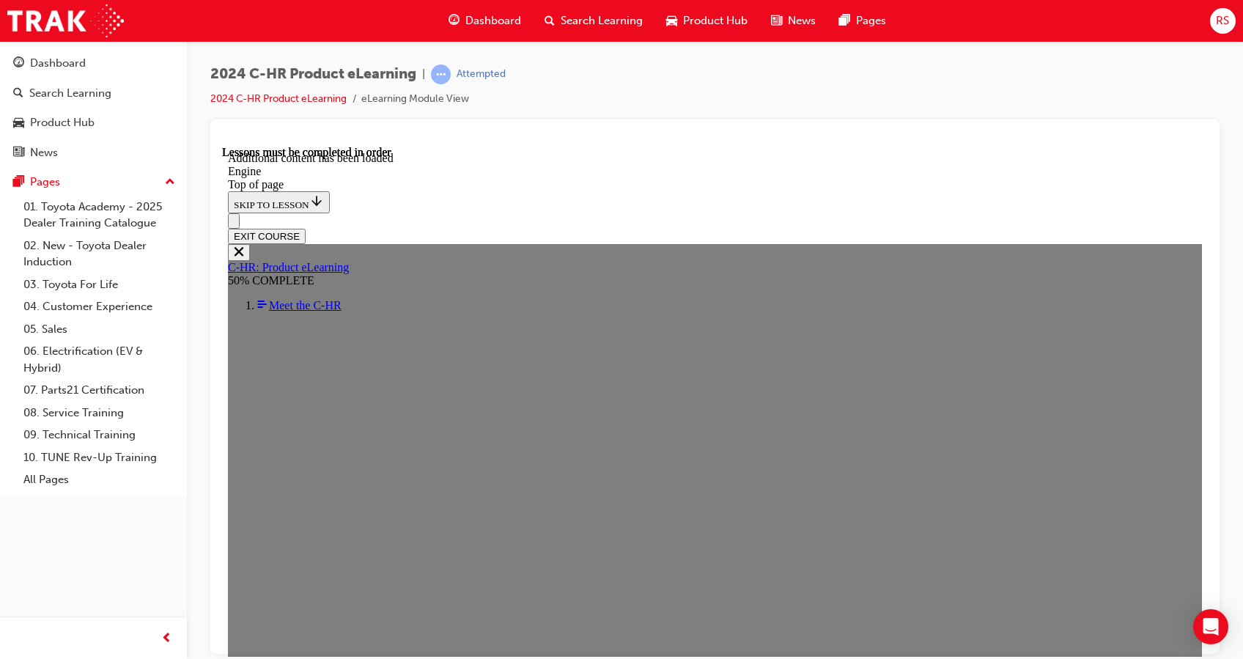
scroll to position [2103, 0]
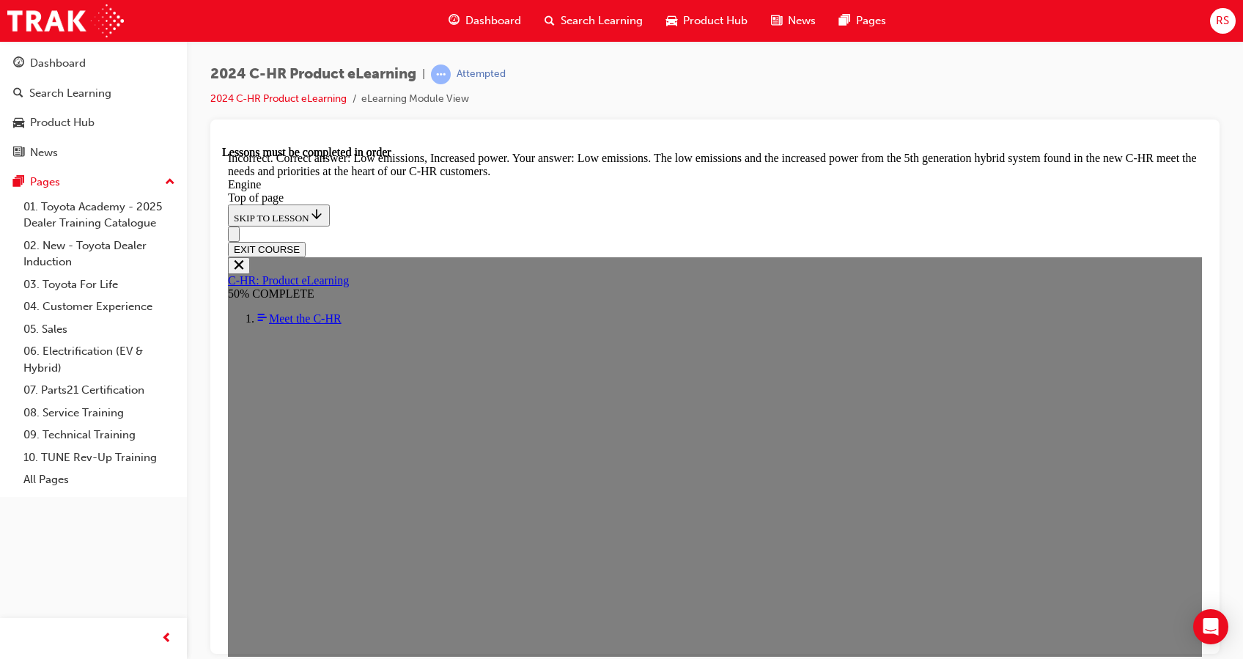
scroll to position [3001, 0]
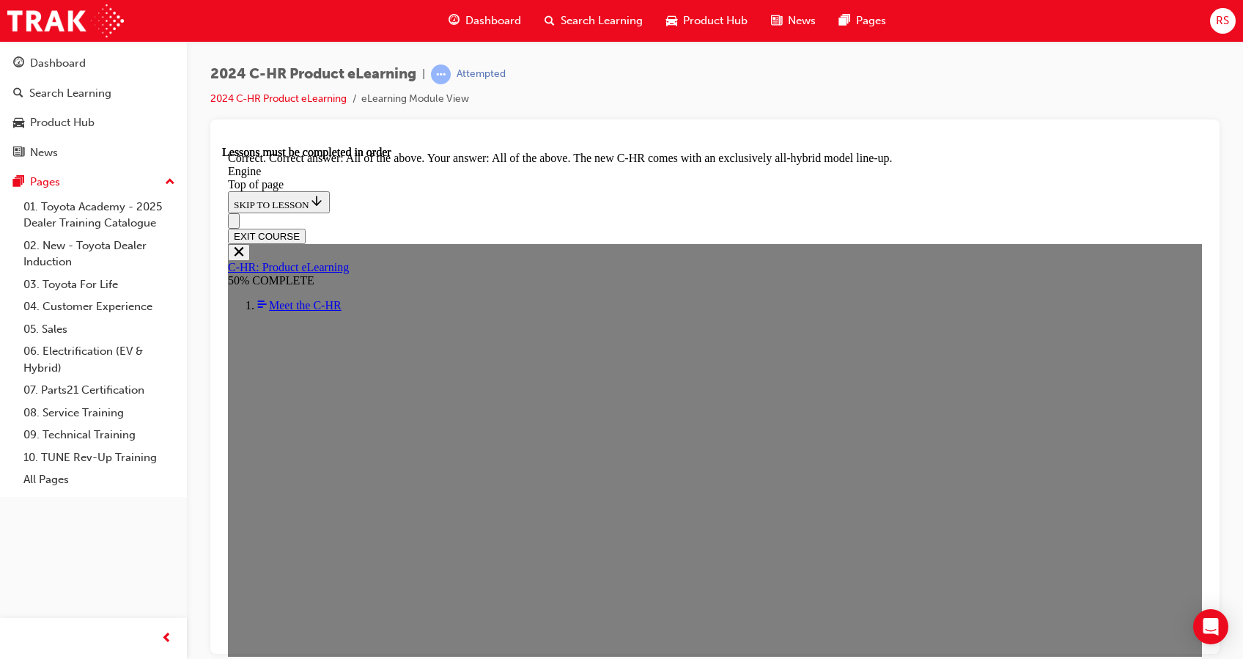
scroll to position [4037, 0]
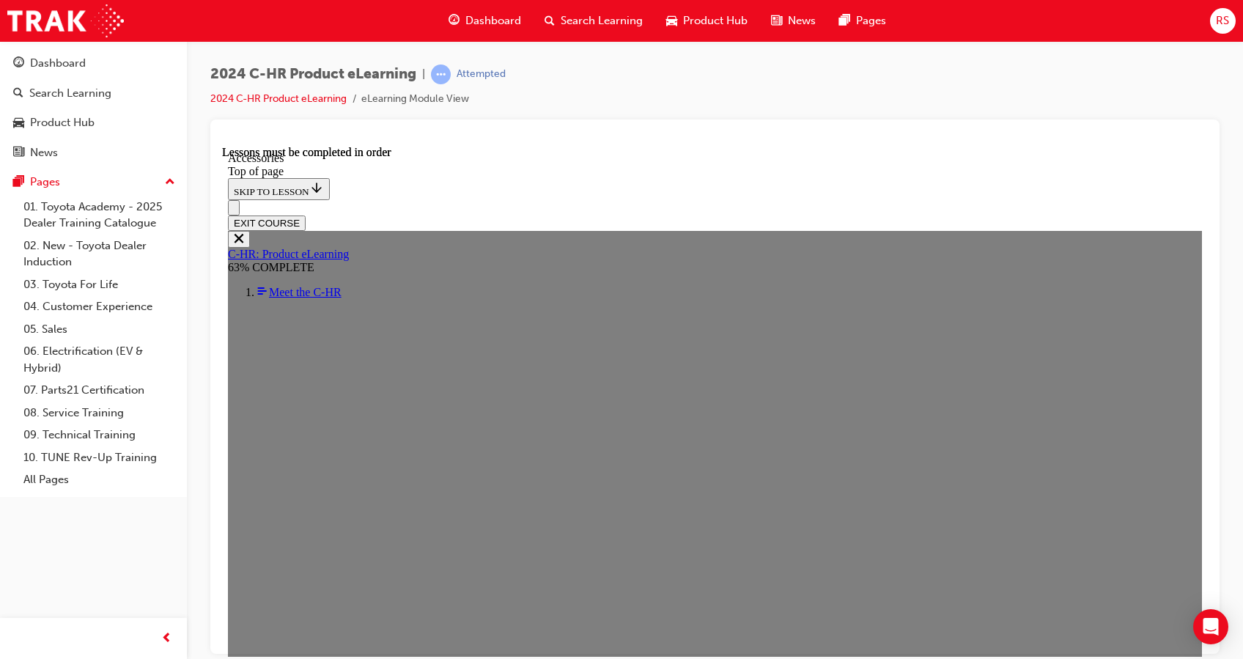
scroll to position [412, 0]
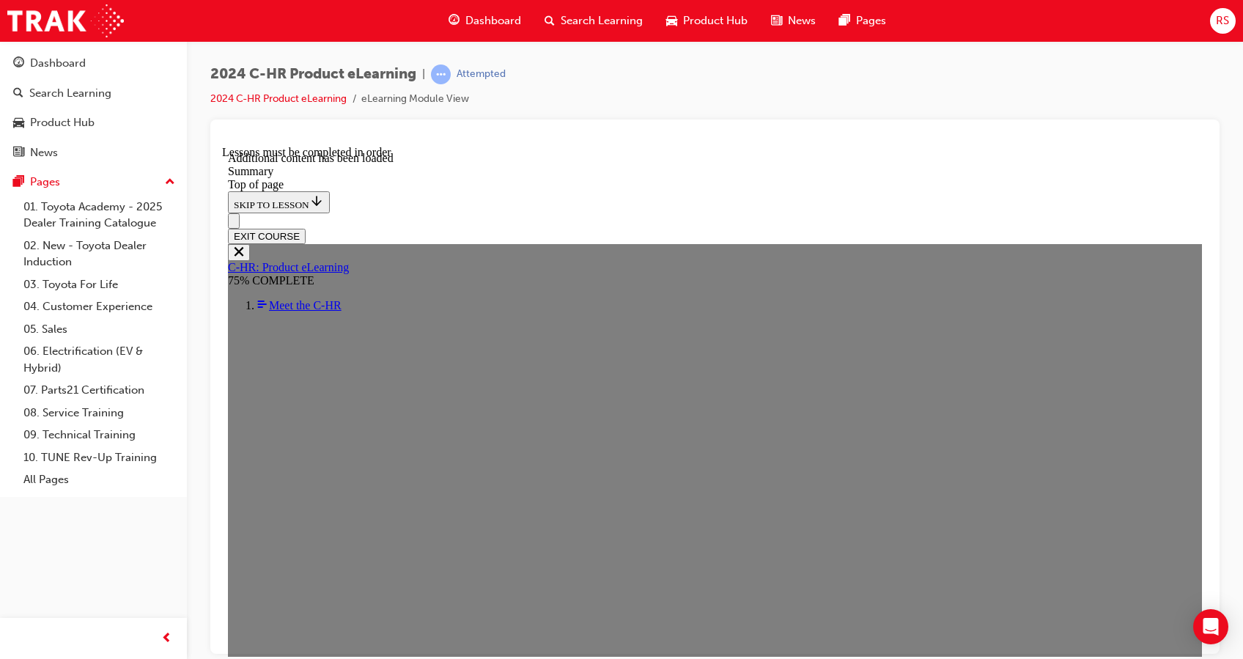
scroll to position [2447, 0]
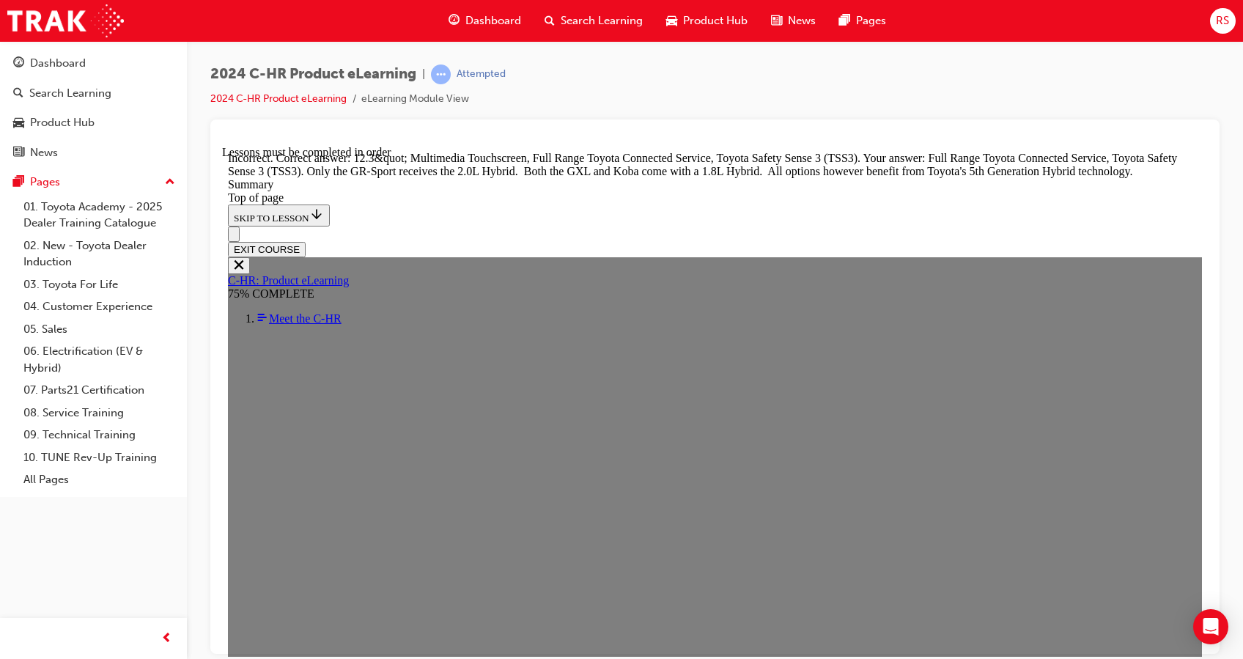
scroll to position [2623, 0]
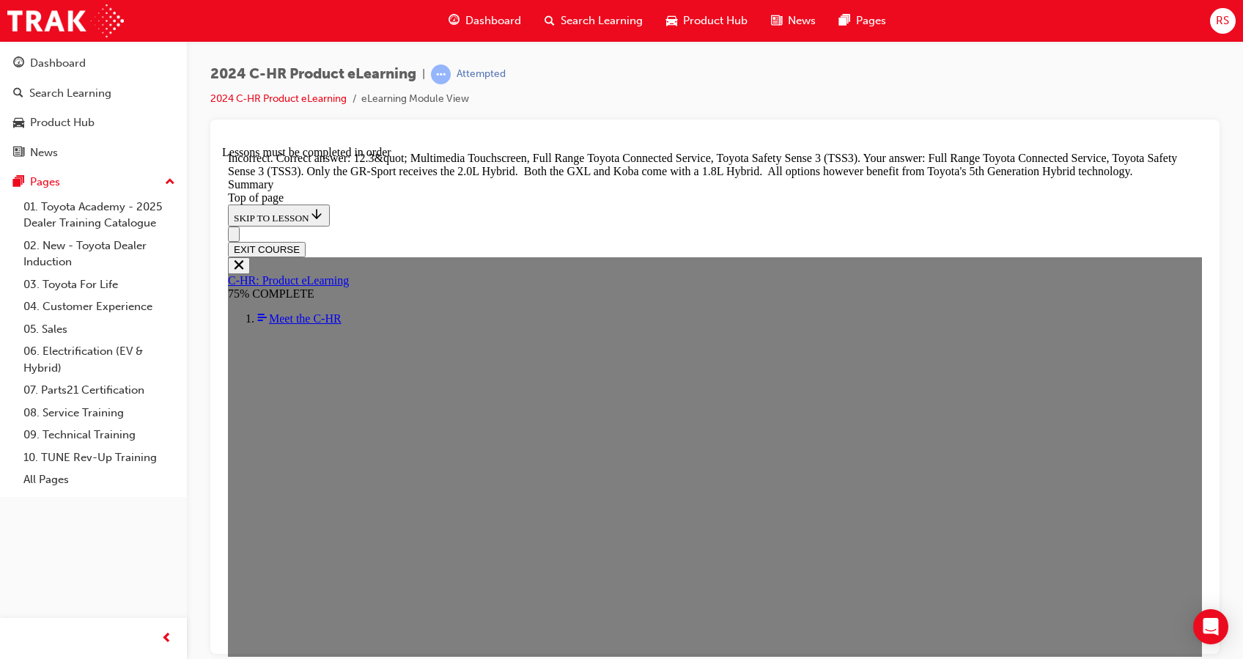
scroll to position [2341, 0]
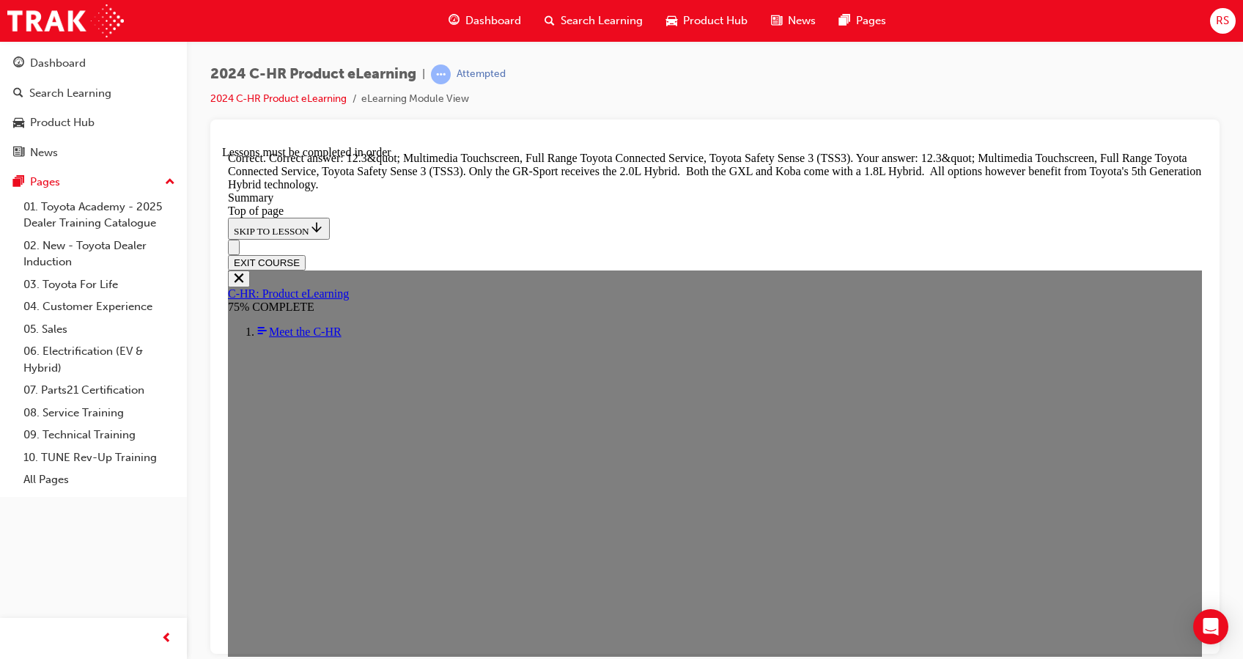
scroll to position [2857, 0]
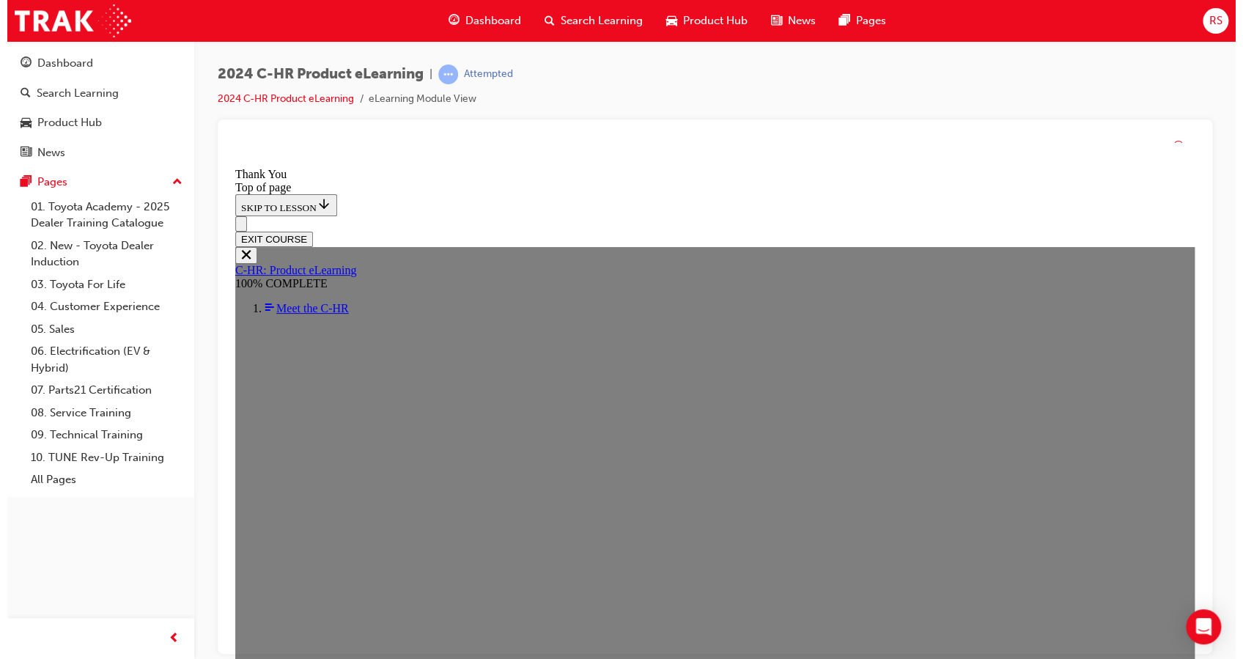
scroll to position [0, 0]
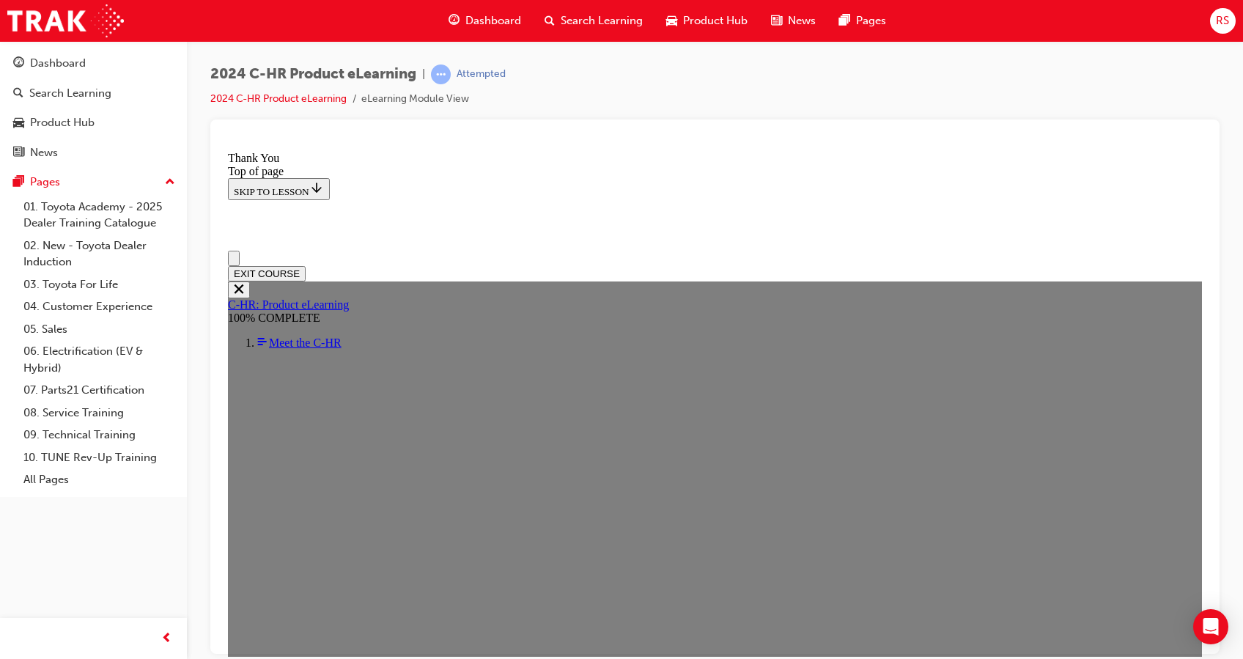
click at [306, 265] on button "EXIT COURSE" at bounding box center [267, 272] width 78 height 15
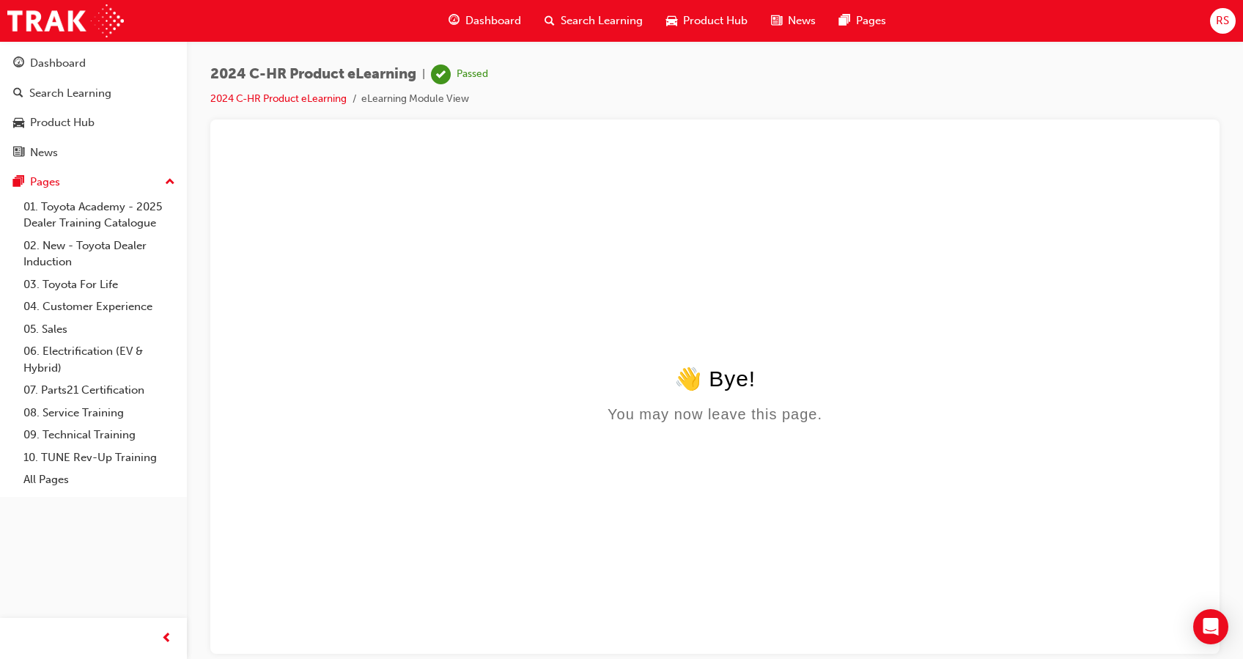
click at [497, 17] on span "Dashboard" at bounding box center [493, 20] width 56 height 17
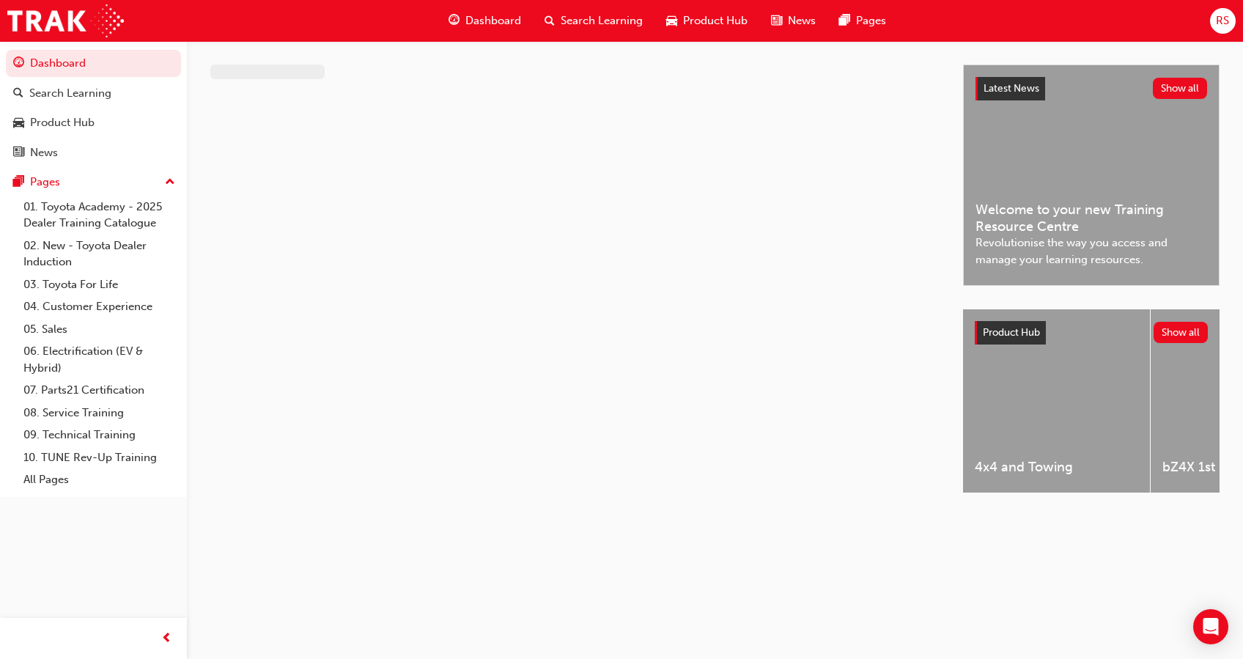
click at [575, 15] on span "Search Learning" at bounding box center [602, 20] width 82 height 17
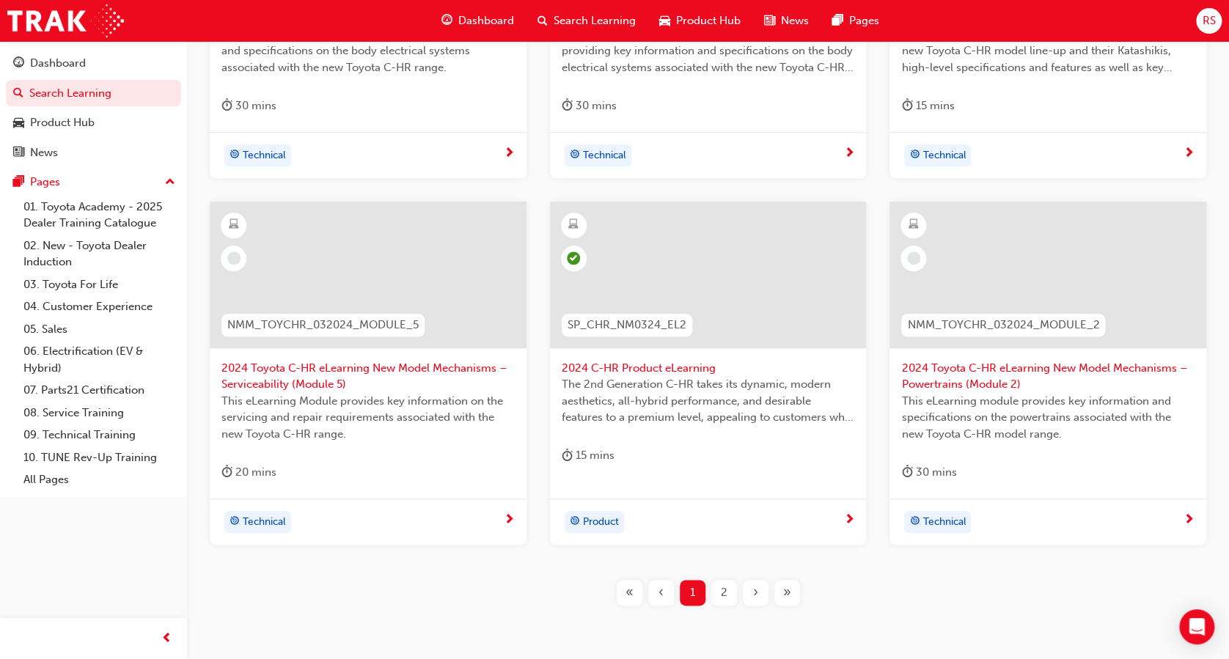
scroll to position [514, 0]
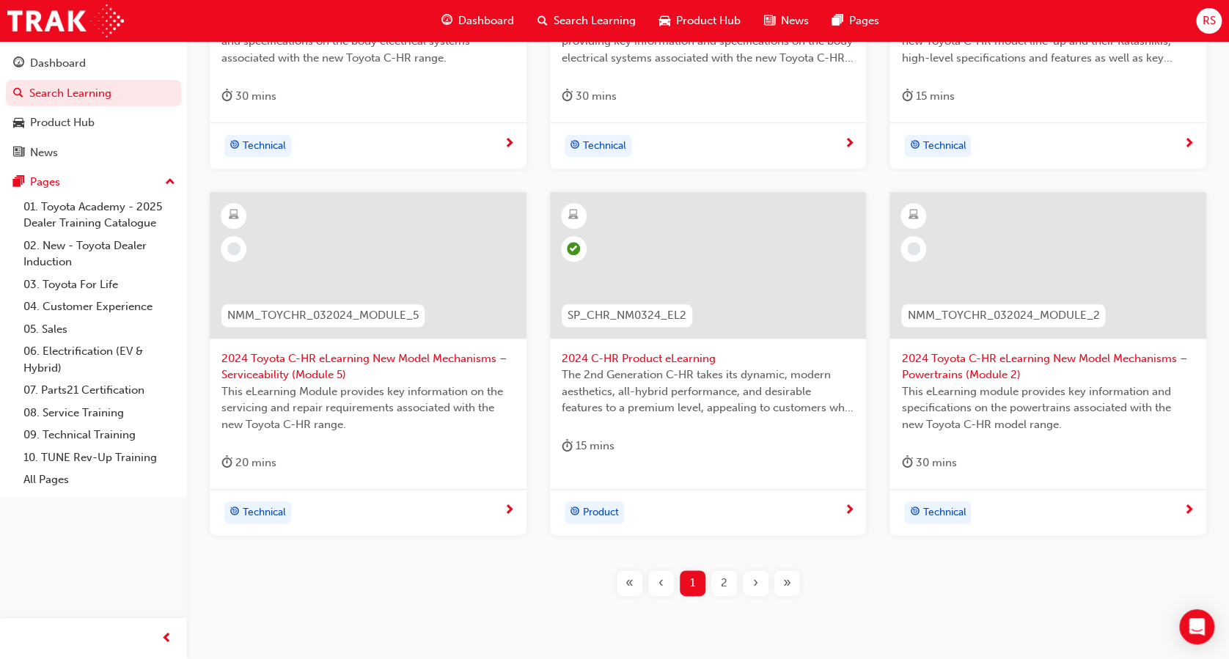
click at [711, 589] on div "2" at bounding box center [724, 583] width 26 height 26
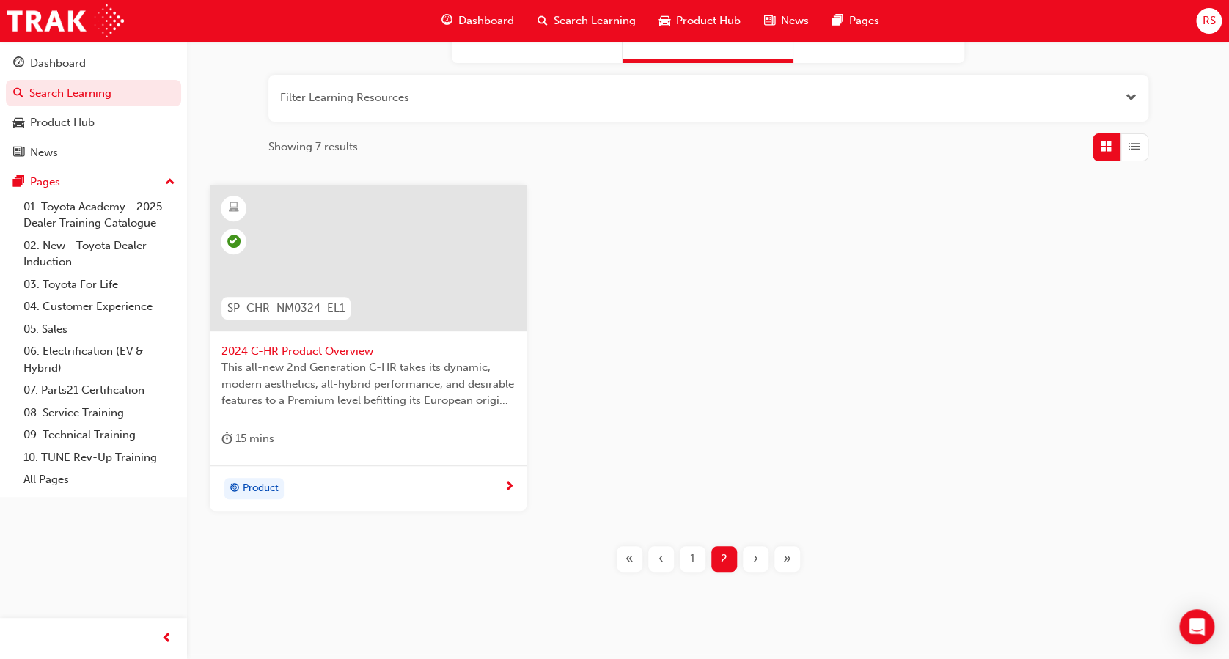
scroll to position [185, 0]
